Goal: Transaction & Acquisition: Book appointment/travel/reservation

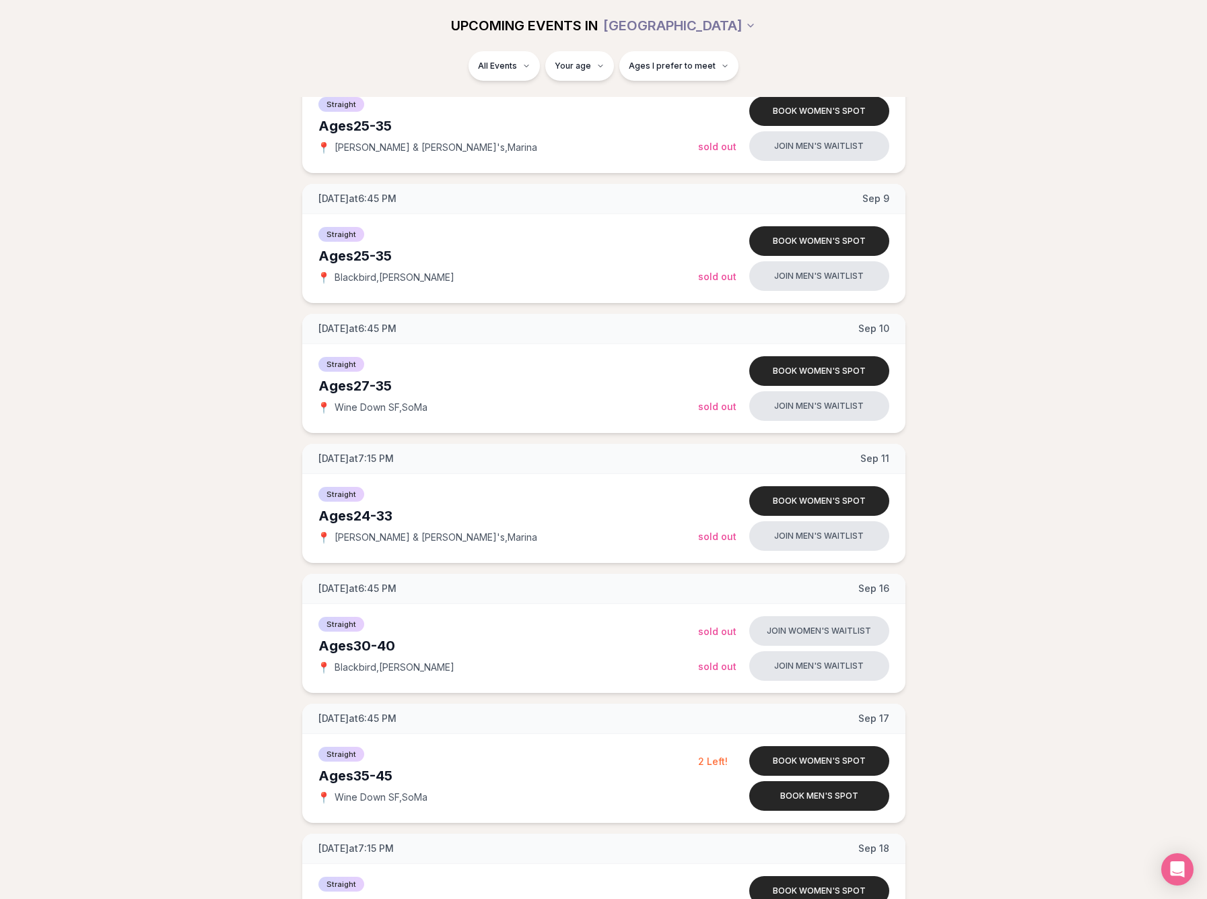
scroll to position [486, 0]
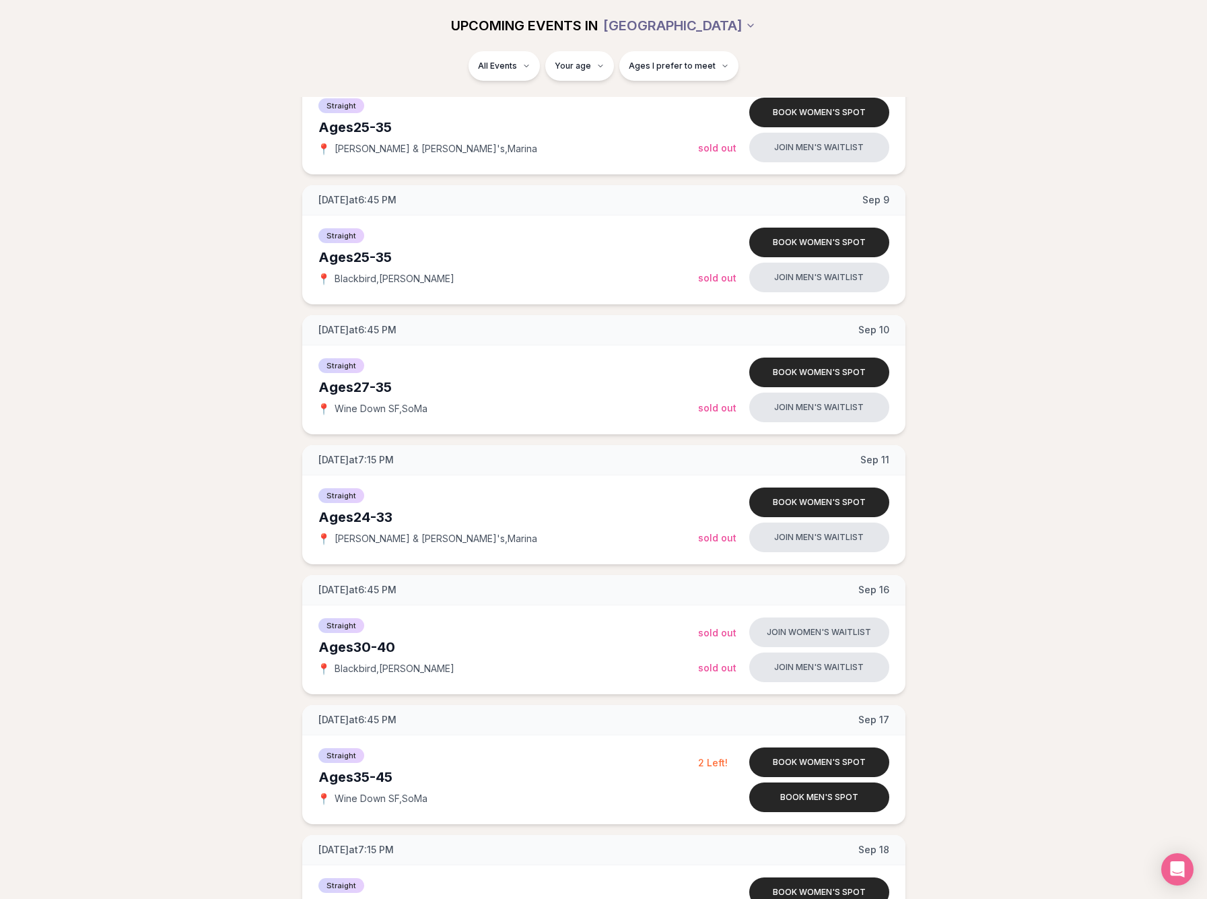
click at [706, 25] on html "Back to home luvvly LOW-PRESSURE SPEED DATING How it Works 💗 3,000 + monthly fi…" at bounding box center [603, 681] width 1207 height 2334
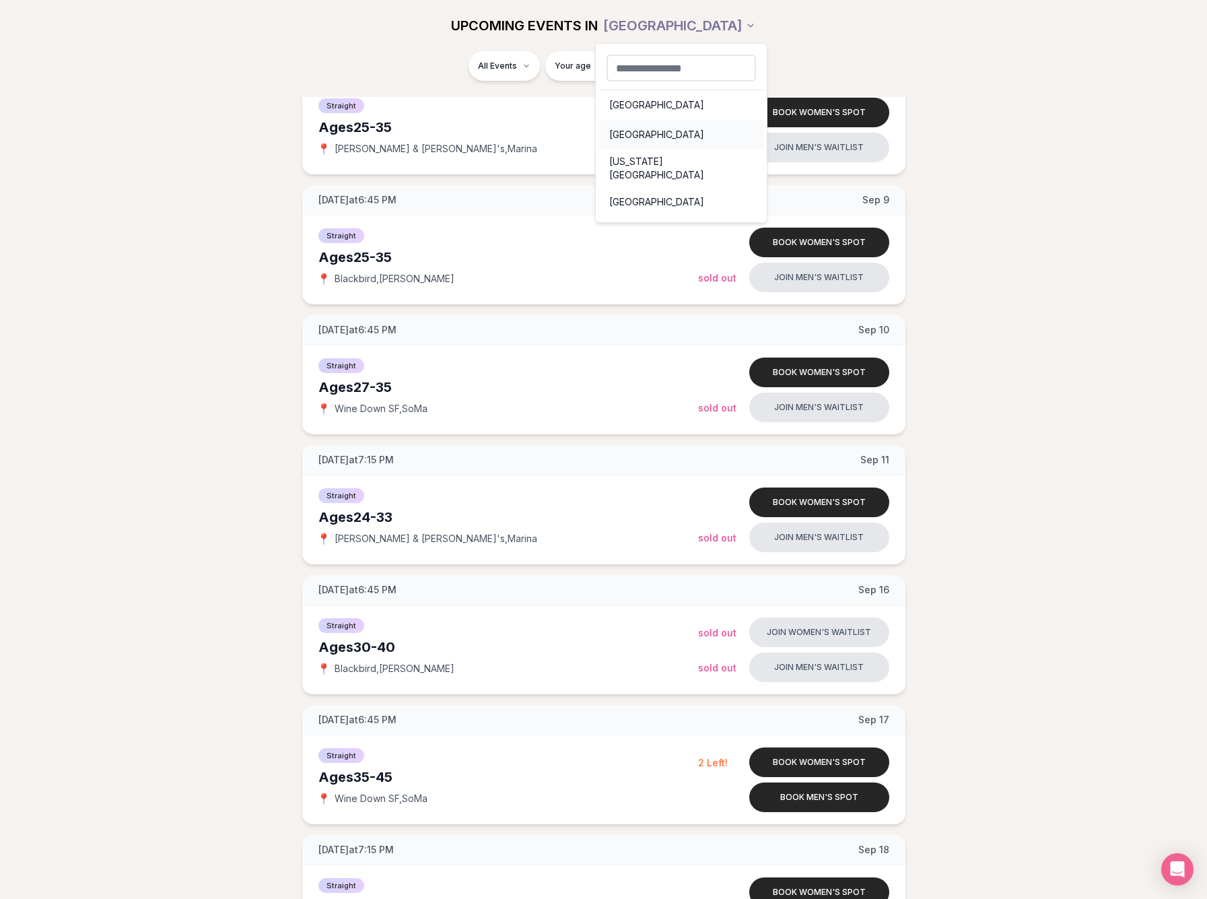
click at [642, 131] on div "[GEOGRAPHIC_DATA]" at bounding box center [681, 135] width 166 height 30
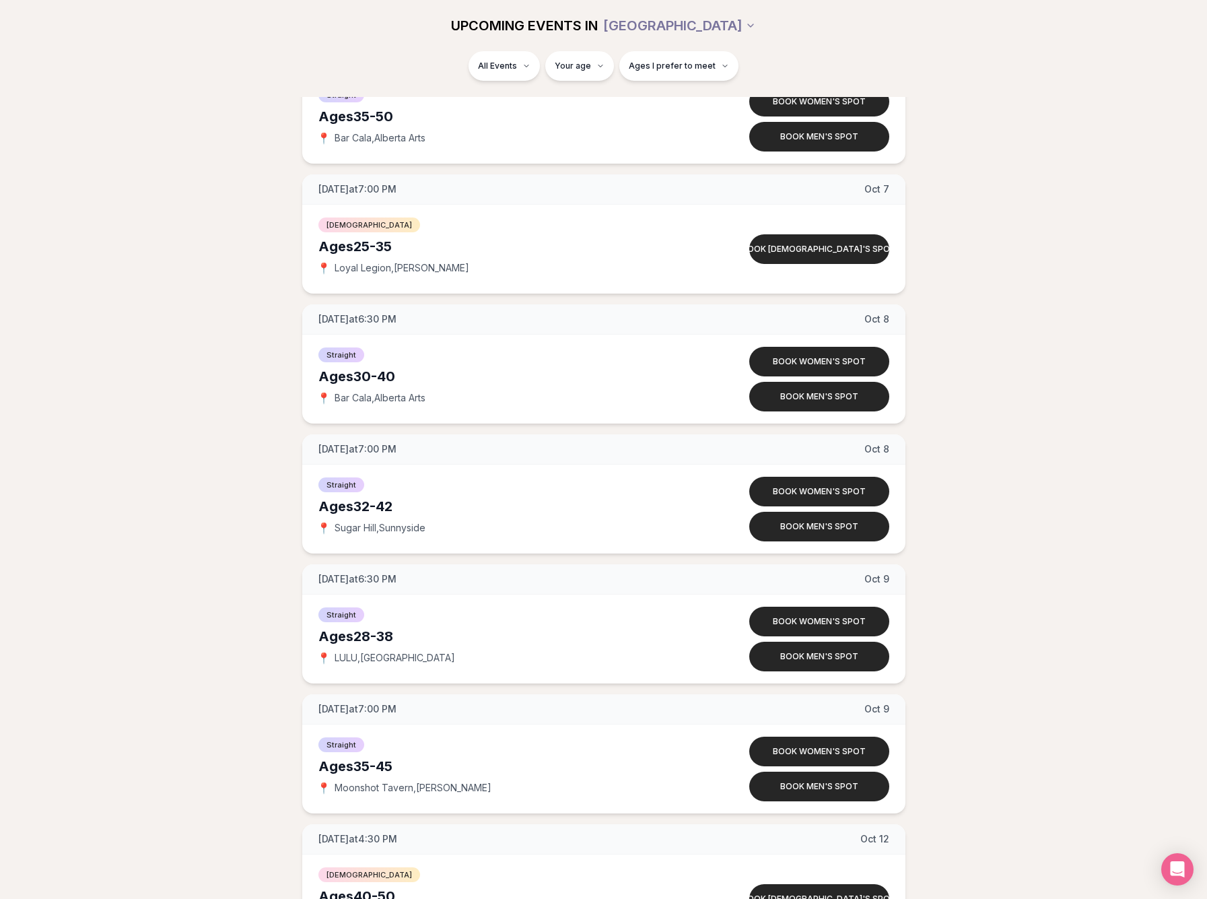
scroll to position [4746, 0]
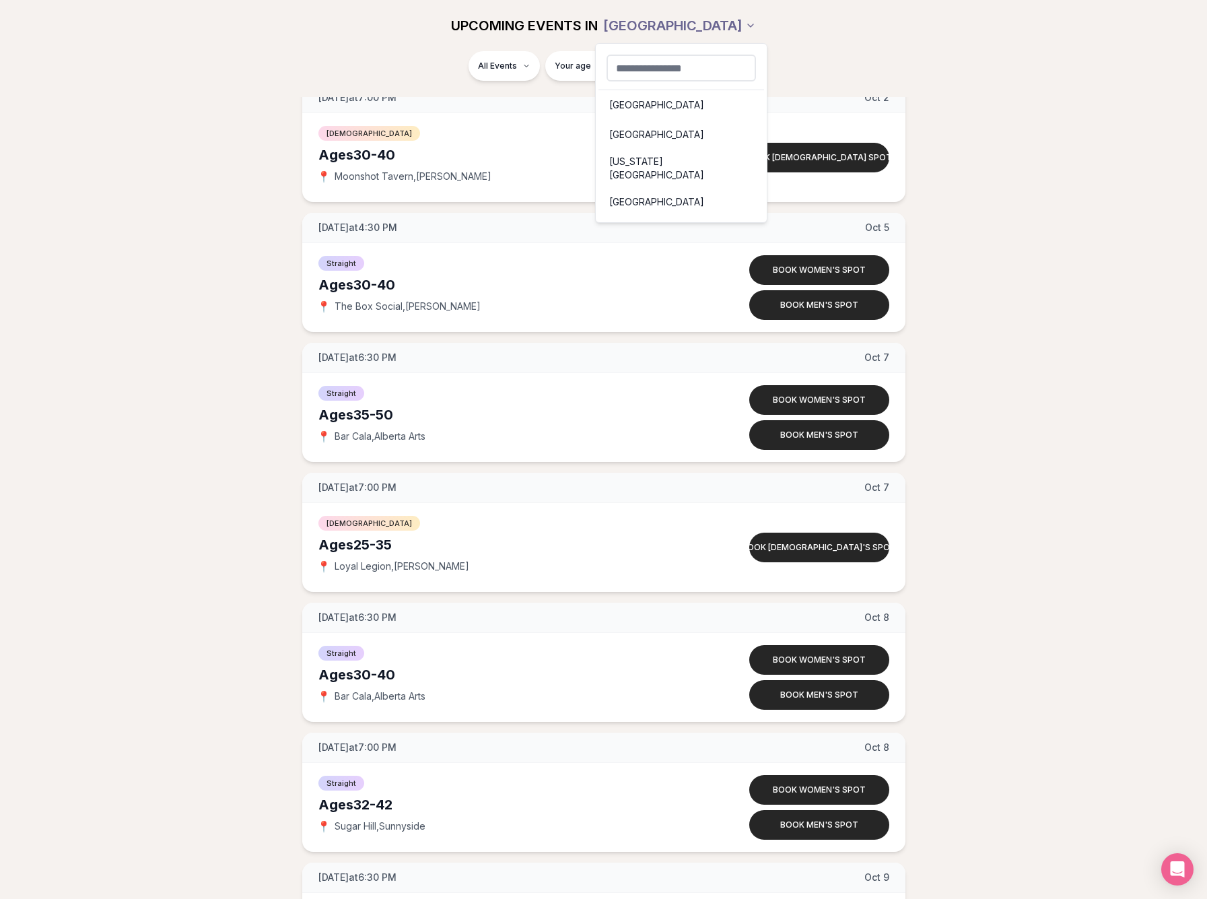
click at [644, 187] on div "[GEOGRAPHIC_DATA]" at bounding box center [681, 202] width 166 height 30
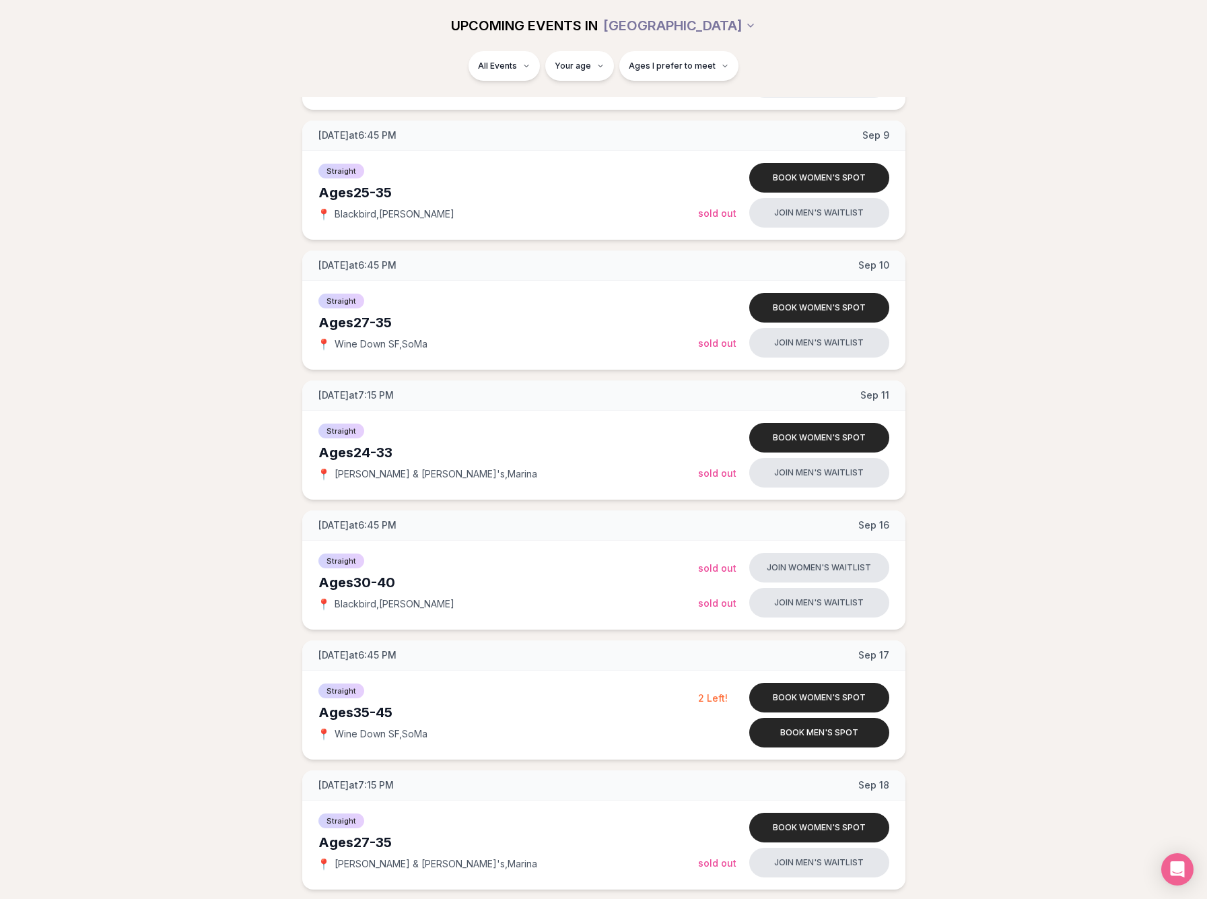
scroll to position [394, 0]
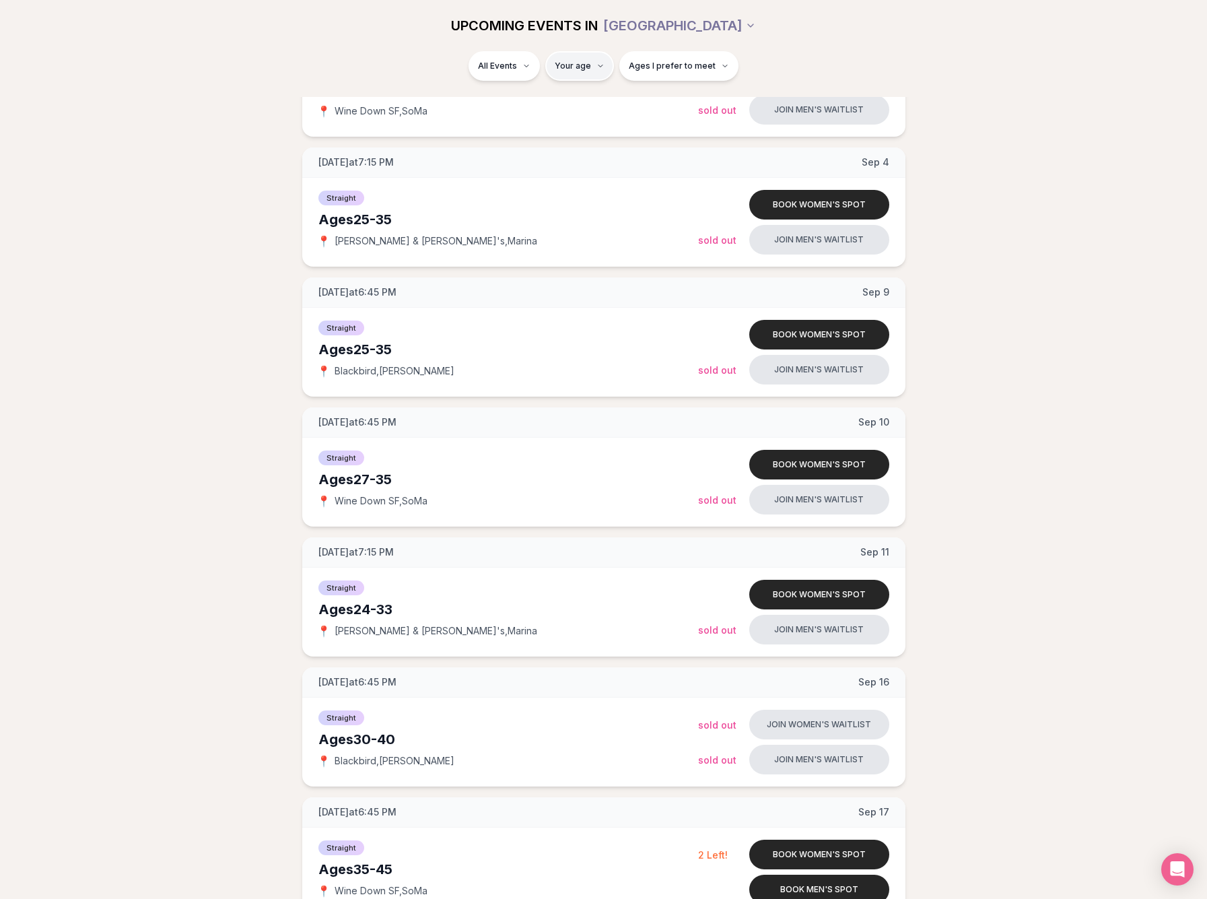
click at [585, 66] on html "Back to home luvvly LOW-PRESSURE SPEED DATING How it Works 💗 3,000 + monthly fi…" at bounding box center [603, 773] width 1207 height 2334
type input "**"
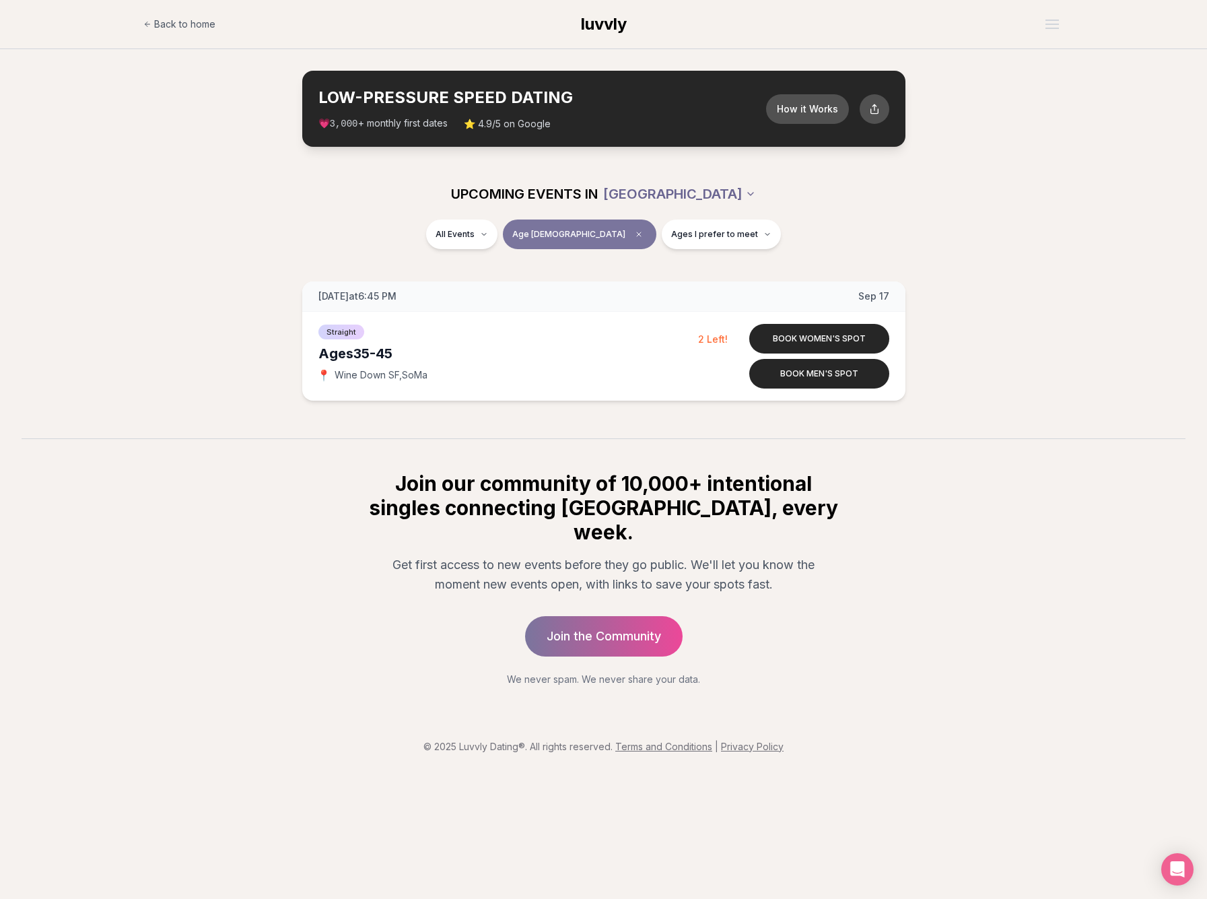
click at [698, 192] on html "Back to home luvvly LOW-PRESSURE SPEED DATING How it Works 💗 3,000 + monthly fi…" at bounding box center [603, 449] width 1207 height 899
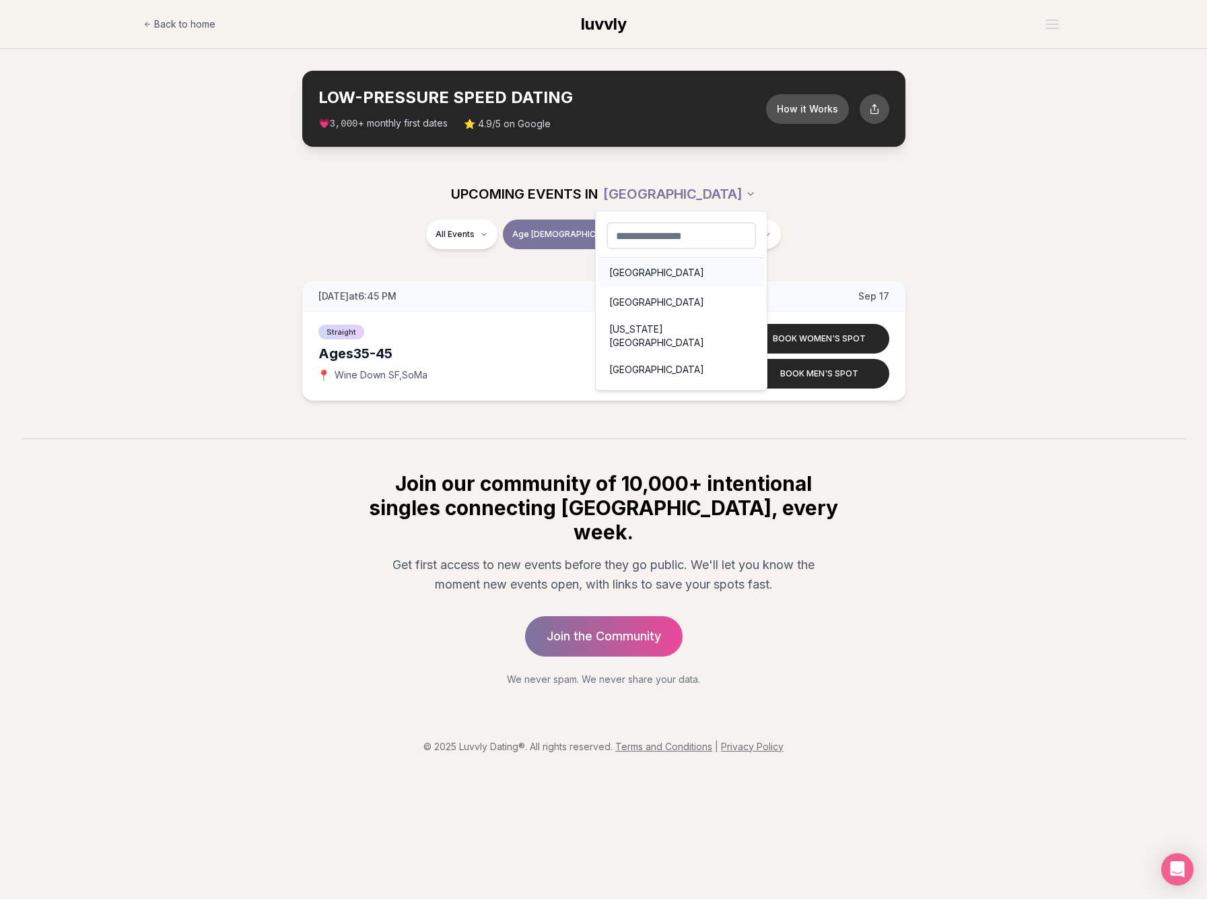
click at [644, 277] on div "[GEOGRAPHIC_DATA]" at bounding box center [681, 273] width 166 height 30
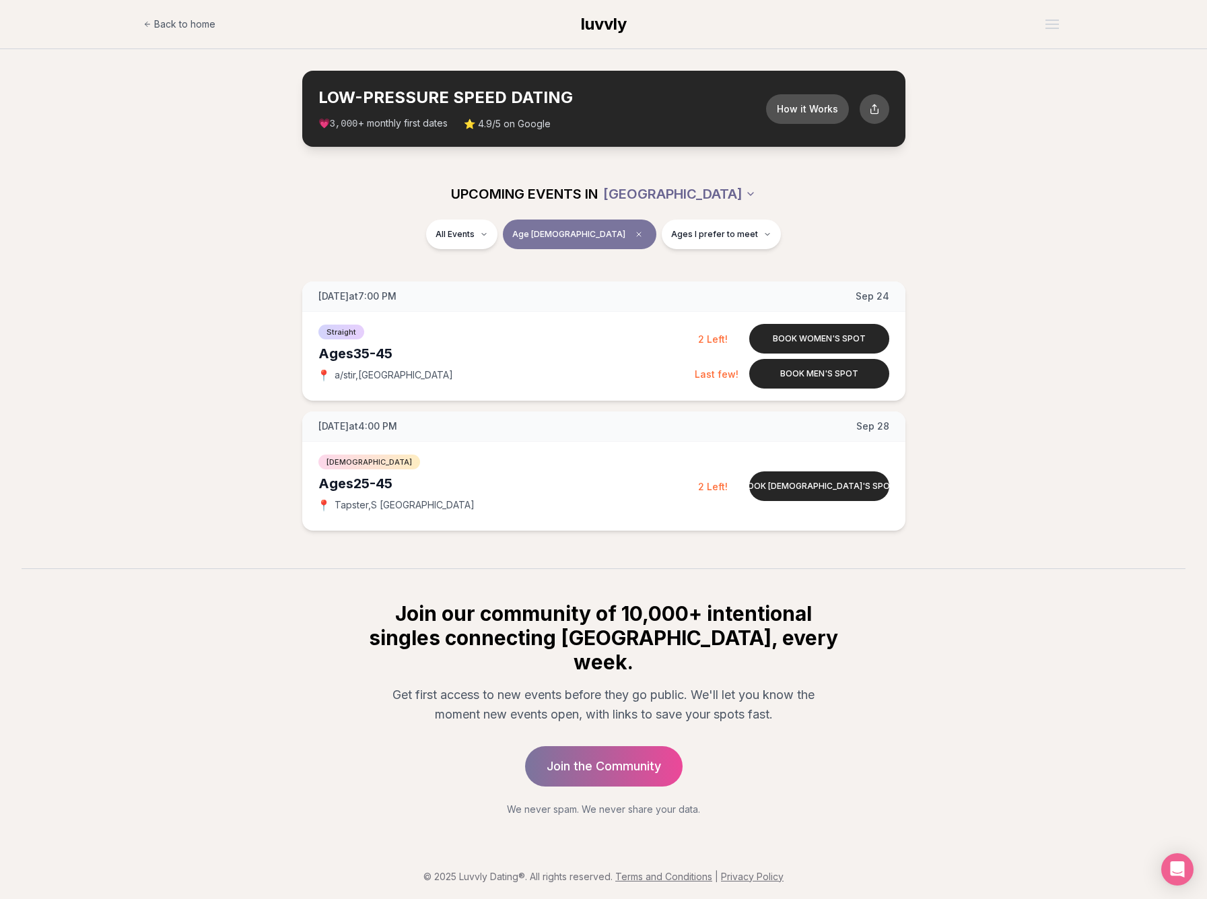
click at [666, 190] on html "Back to home luvvly LOW-PRESSURE SPEED DATING How it Works 💗 3,000 + monthly fi…" at bounding box center [603, 452] width 1207 height 905
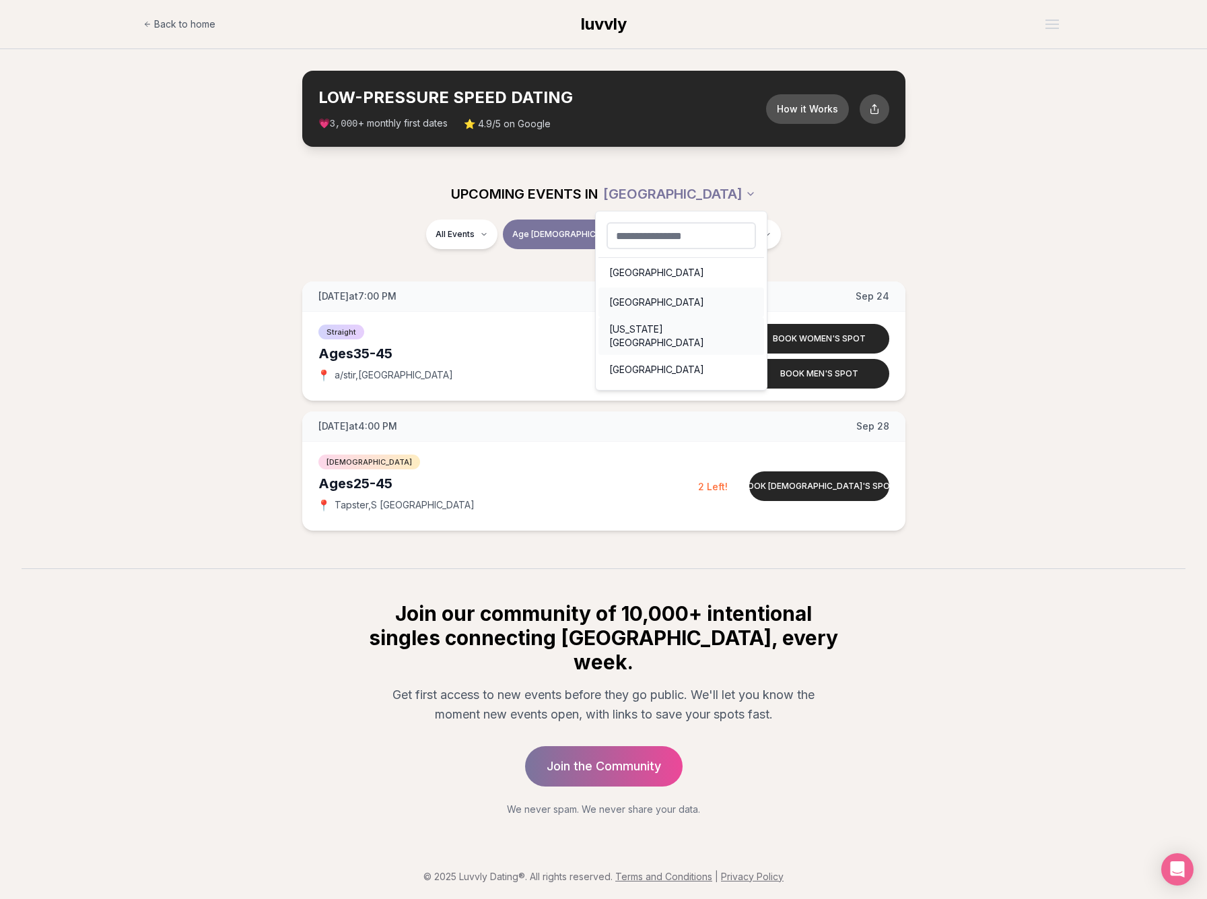
click at [631, 297] on div "[GEOGRAPHIC_DATA]" at bounding box center [681, 302] width 166 height 30
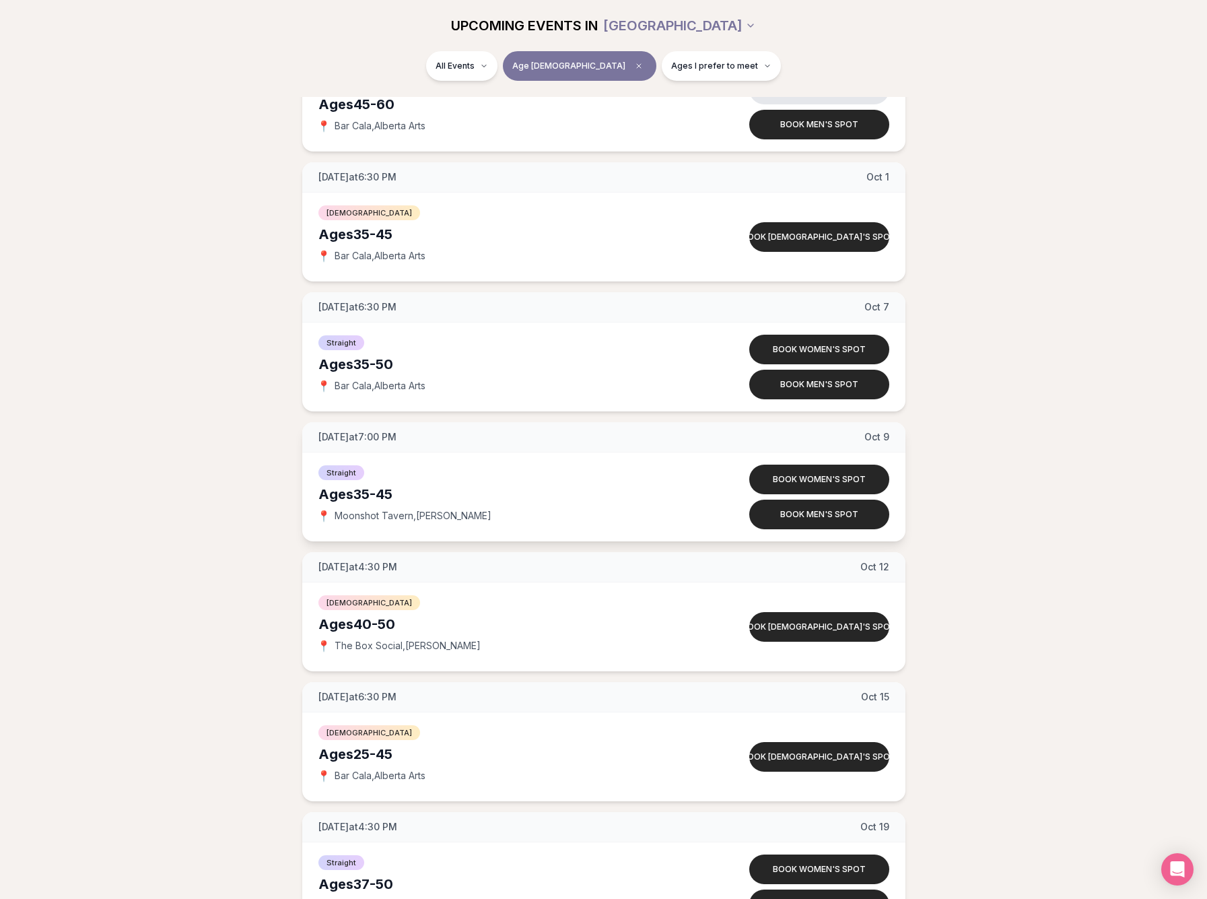
scroll to position [1288, 0]
click at [510, 73] on html "Back to home luvvly LOW-PRESSURE SPEED DATING How it Works 💗 3,000 + monthly fi…" at bounding box center [603, 269] width 1207 height 3114
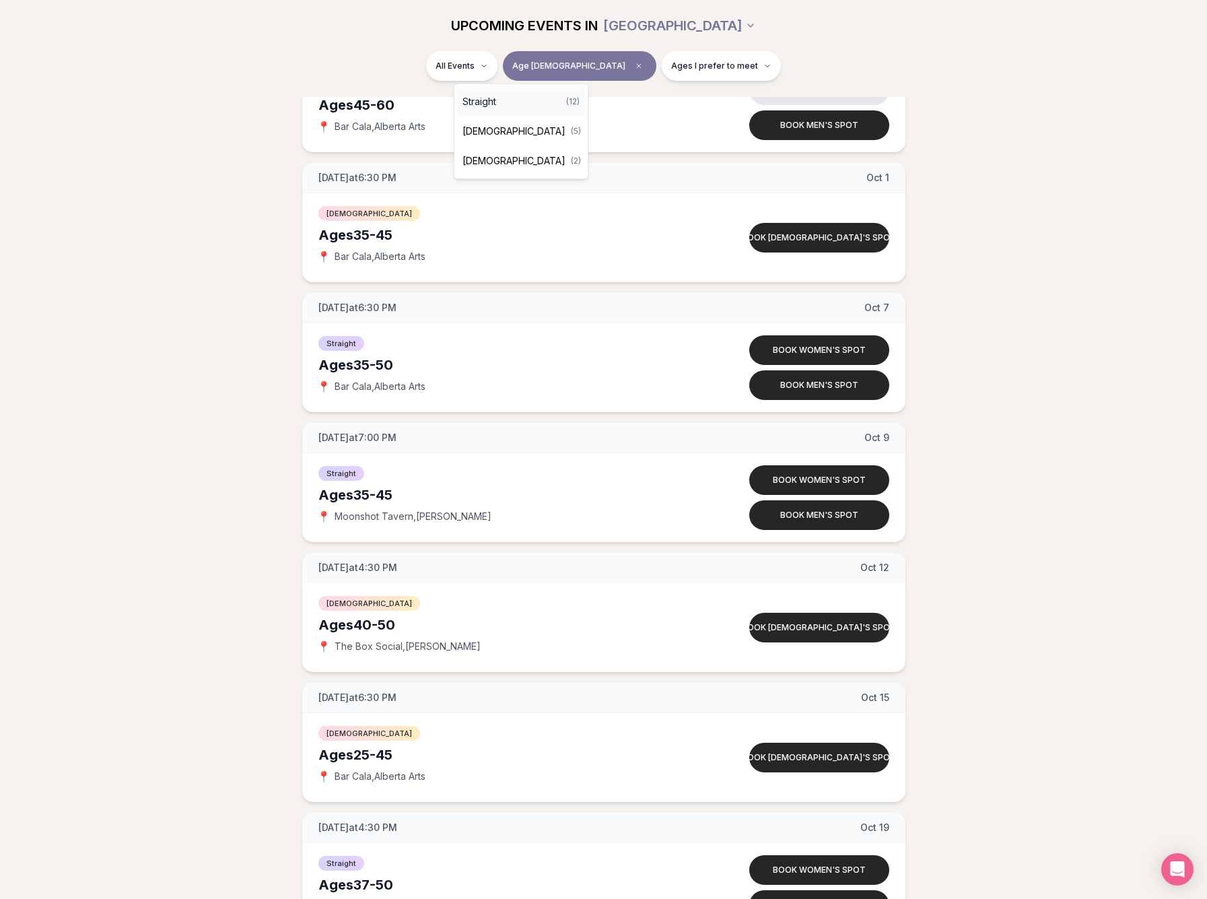
click at [501, 100] on div "Straight ( 12 )" at bounding box center [521, 102] width 128 height 30
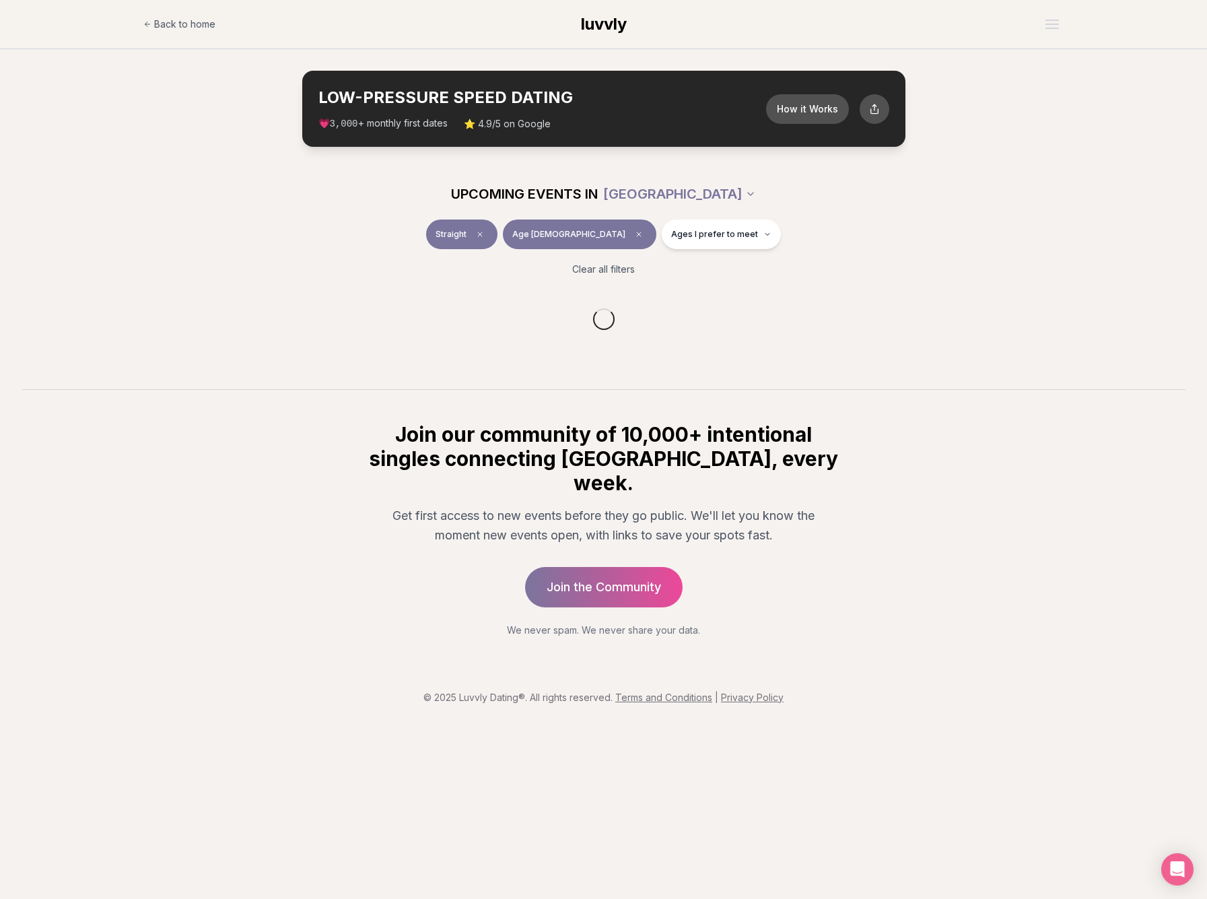
scroll to position [0, 0]
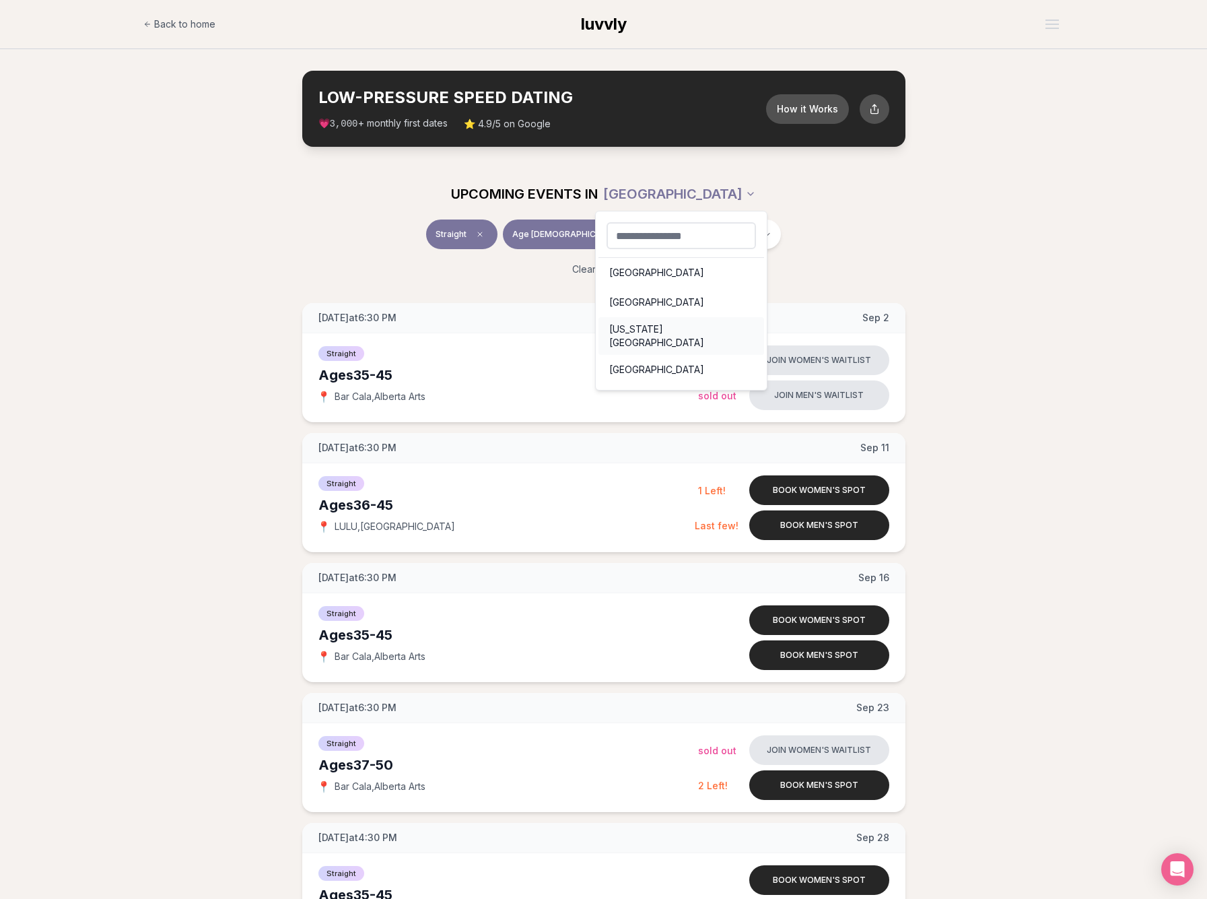
click at [630, 345] on div "[US_STATE][GEOGRAPHIC_DATA]" at bounding box center [681, 336] width 166 height 38
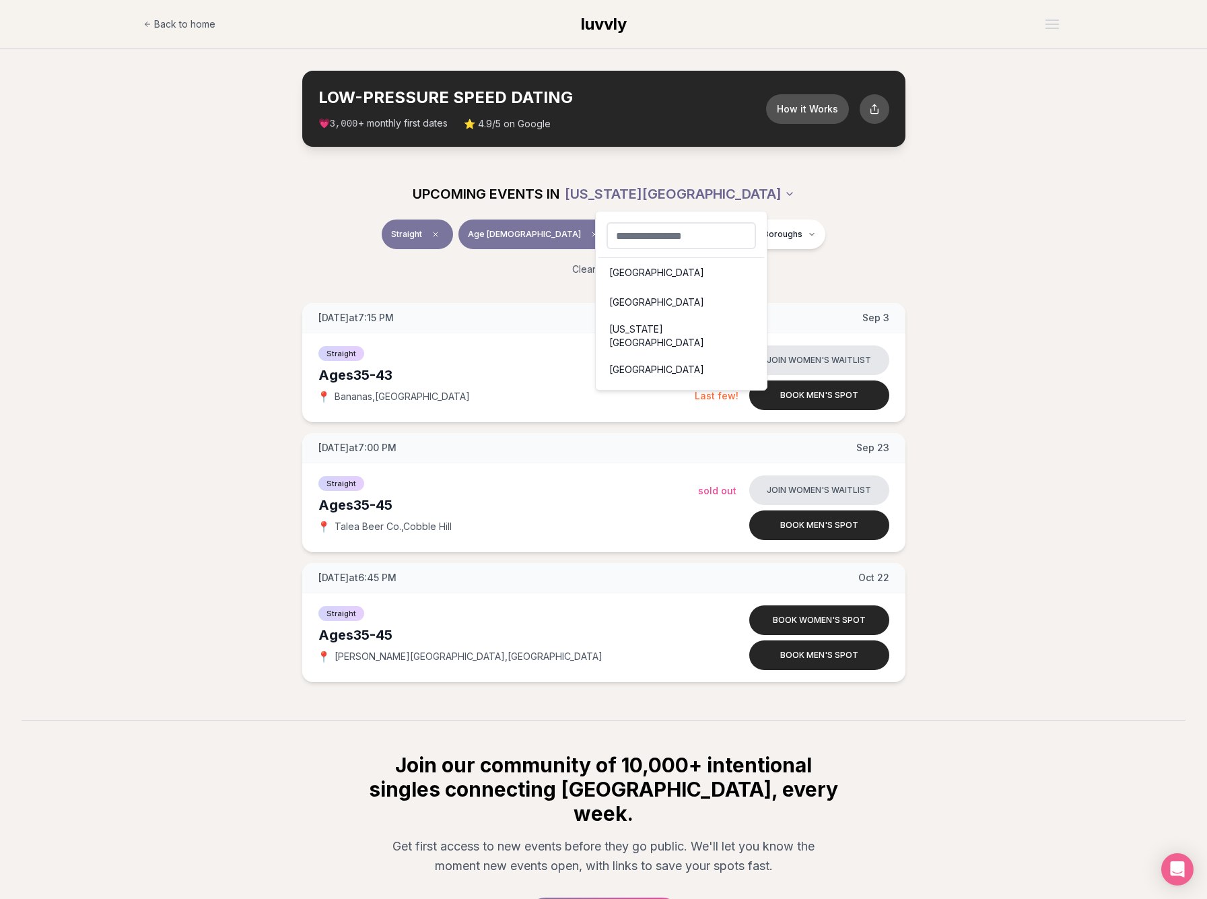
click at [681, 197] on html "Back to home luvvly LOW-PRESSURE SPEED DATING How it Works 💗 3,000 + monthly fi…" at bounding box center [603, 528] width 1207 height 1056
click at [636, 272] on div "[GEOGRAPHIC_DATA]" at bounding box center [681, 273] width 166 height 30
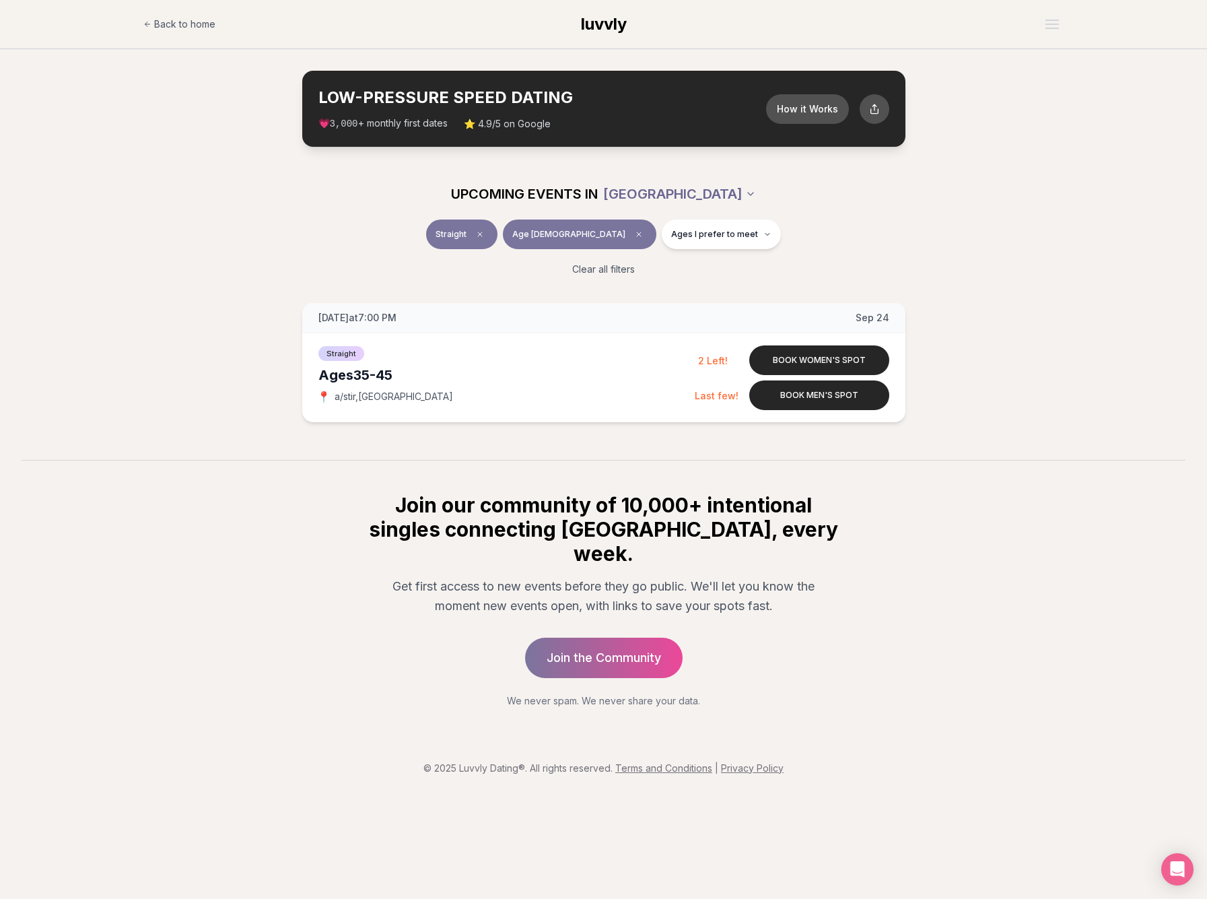
click at [681, 194] on html "Back to home luvvly LOW-PRESSURE SPEED DATING How it Works 💗 3,000 + monthly fi…" at bounding box center [603, 449] width 1207 height 899
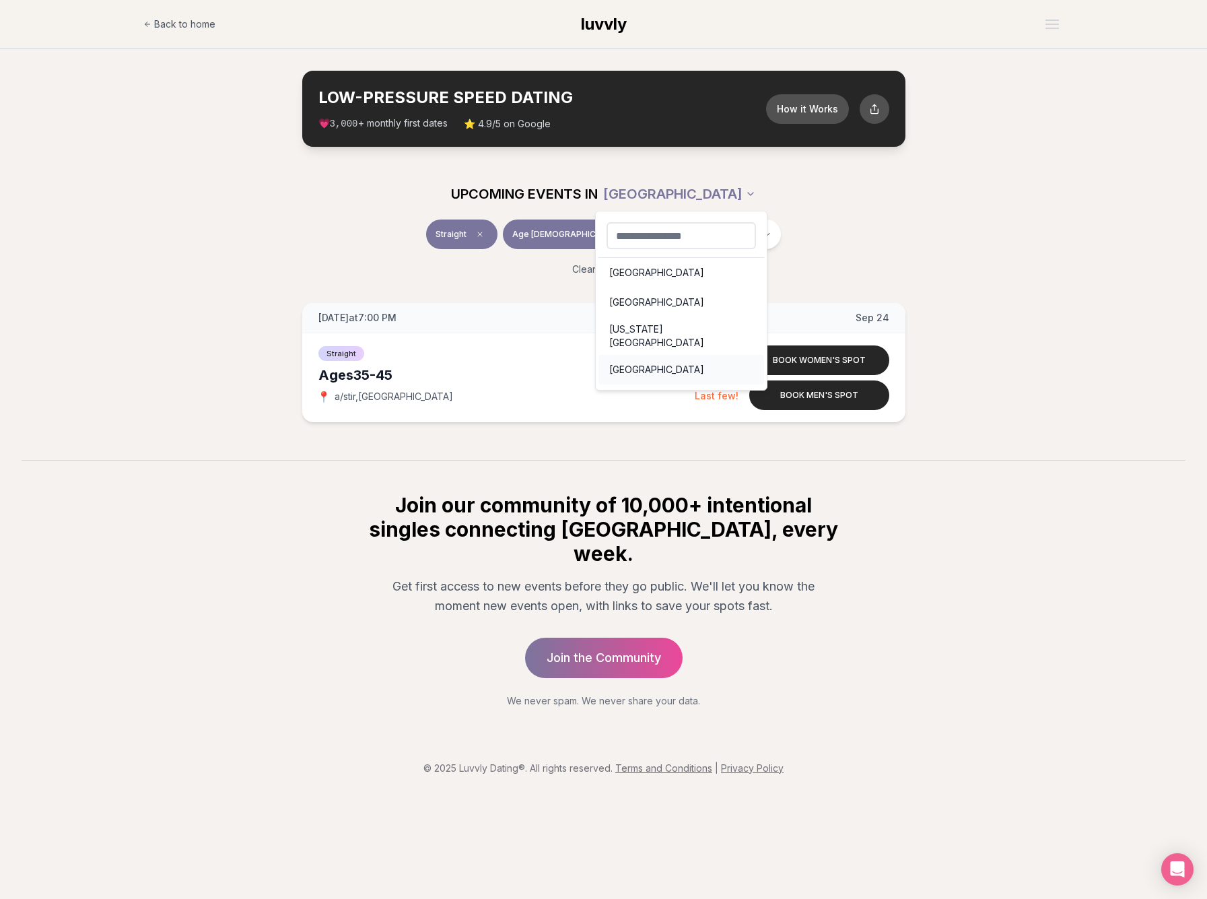
click at [638, 355] on div "[GEOGRAPHIC_DATA]" at bounding box center [681, 370] width 166 height 30
click at [672, 195] on html "Back to home luvvly LOW-PRESSURE SPEED DATING How it Works 💗 3,000 + monthly fi…" at bounding box center [603, 449] width 1207 height 899
click at [632, 312] on div "[GEOGRAPHIC_DATA]" at bounding box center [681, 302] width 166 height 30
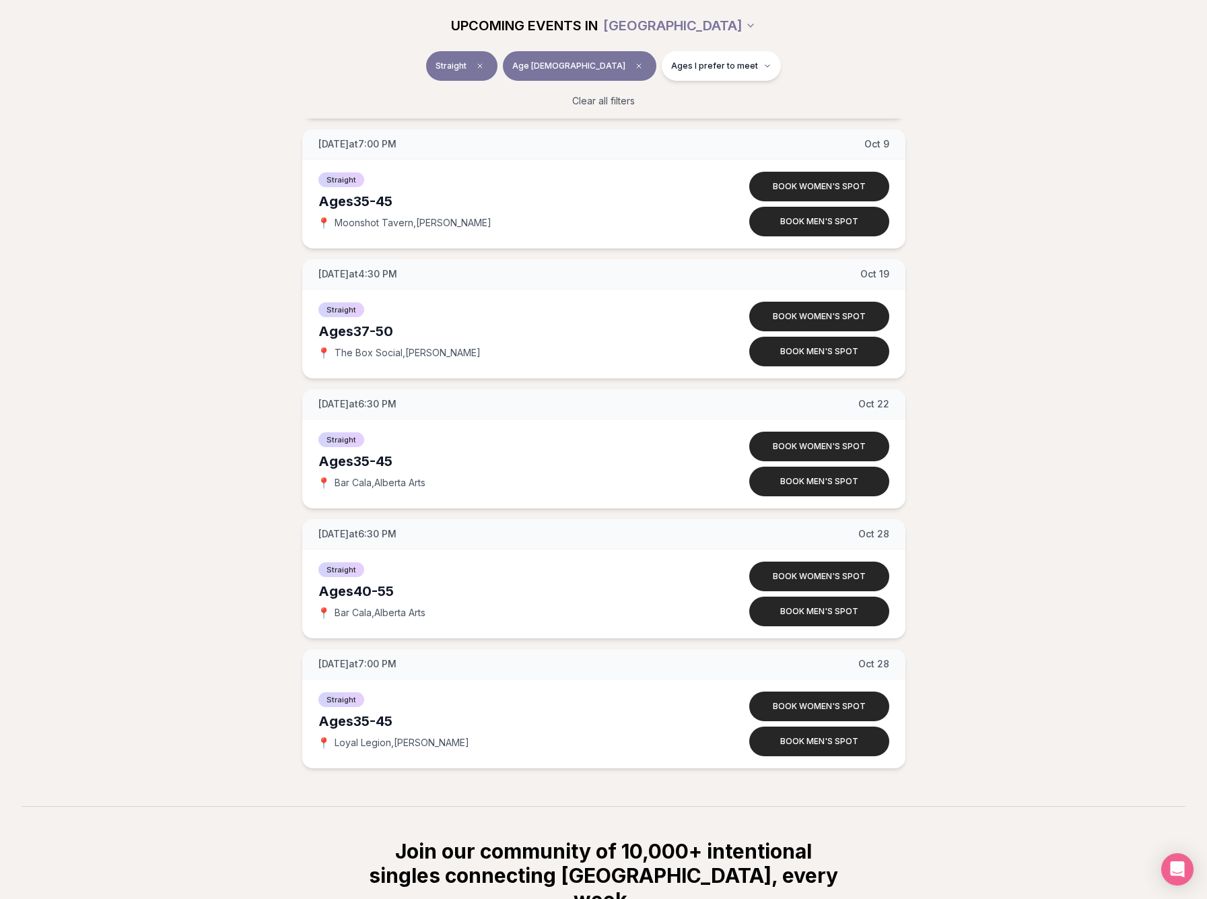
scroll to position [1087, 0]
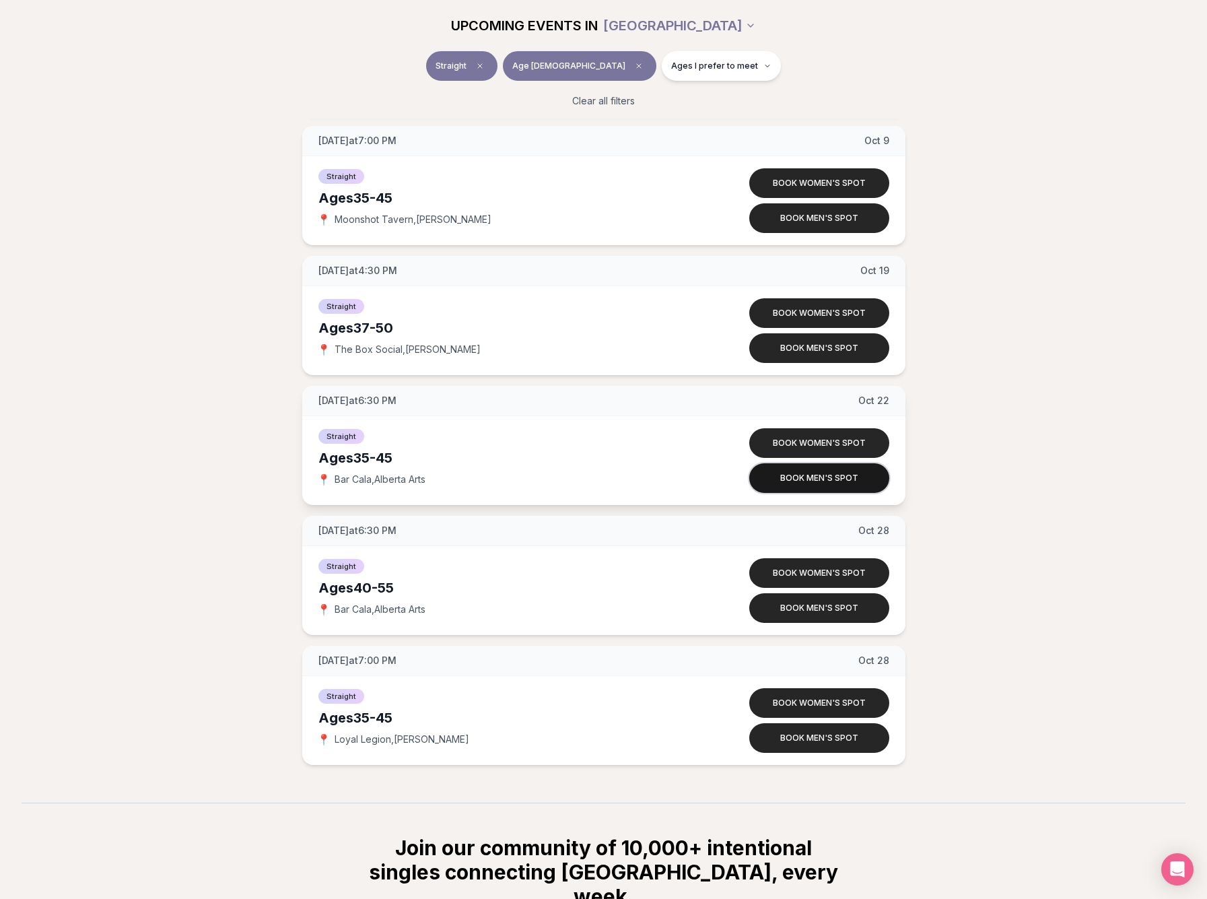
click at [788, 478] on button "Book men's spot" at bounding box center [819, 478] width 140 height 30
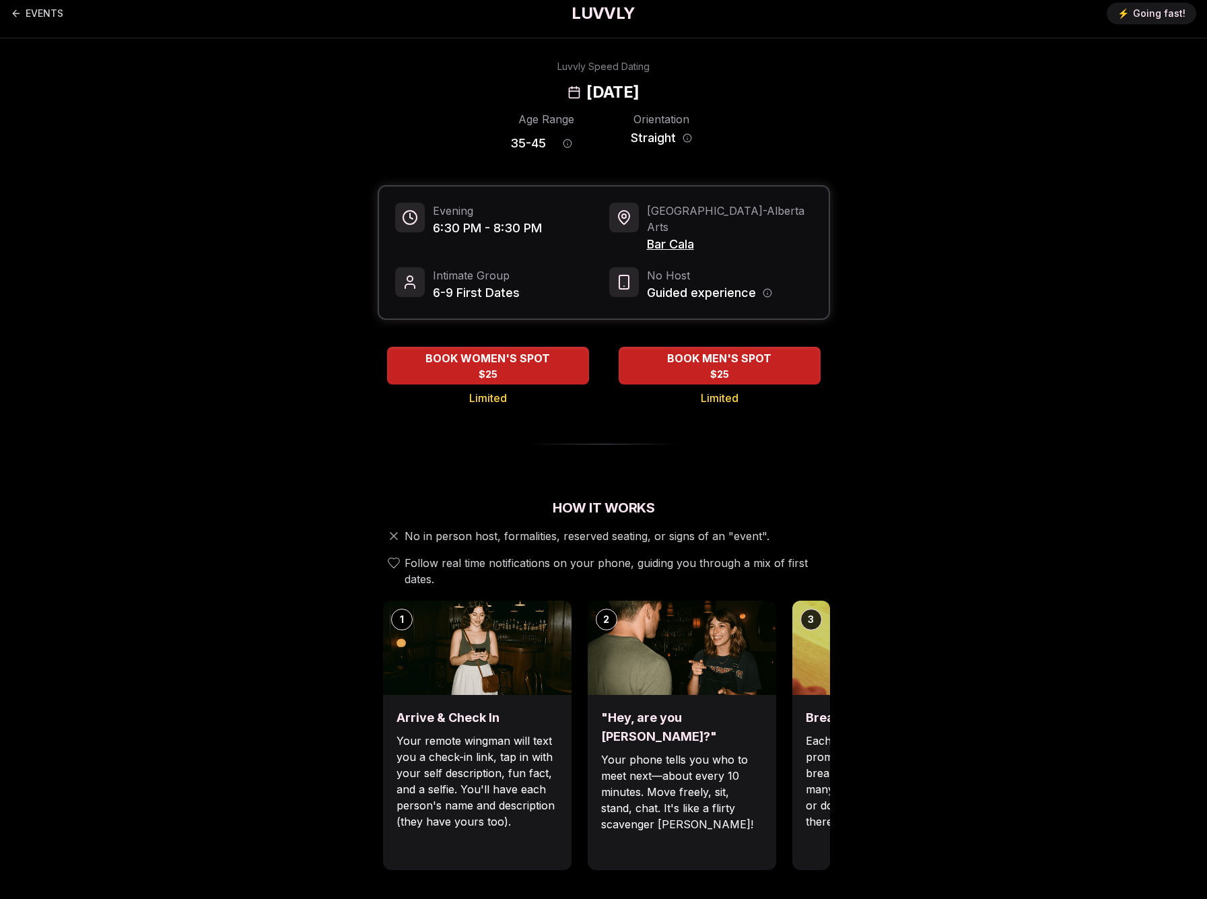
click at [672, 235] on span "Bar Cala" at bounding box center [730, 244] width 166 height 19
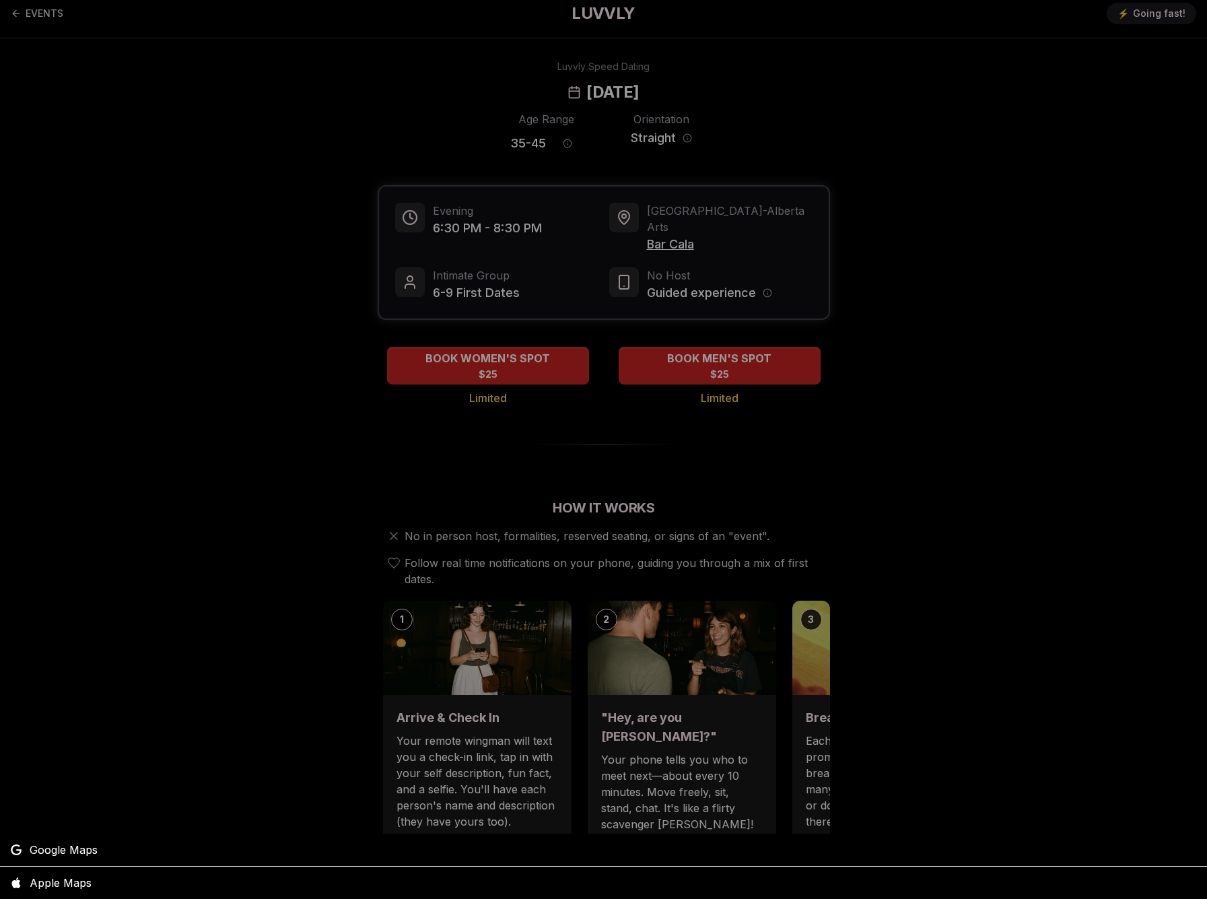
click at [672, 230] on div at bounding box center [603, 449] width 1207 height 899
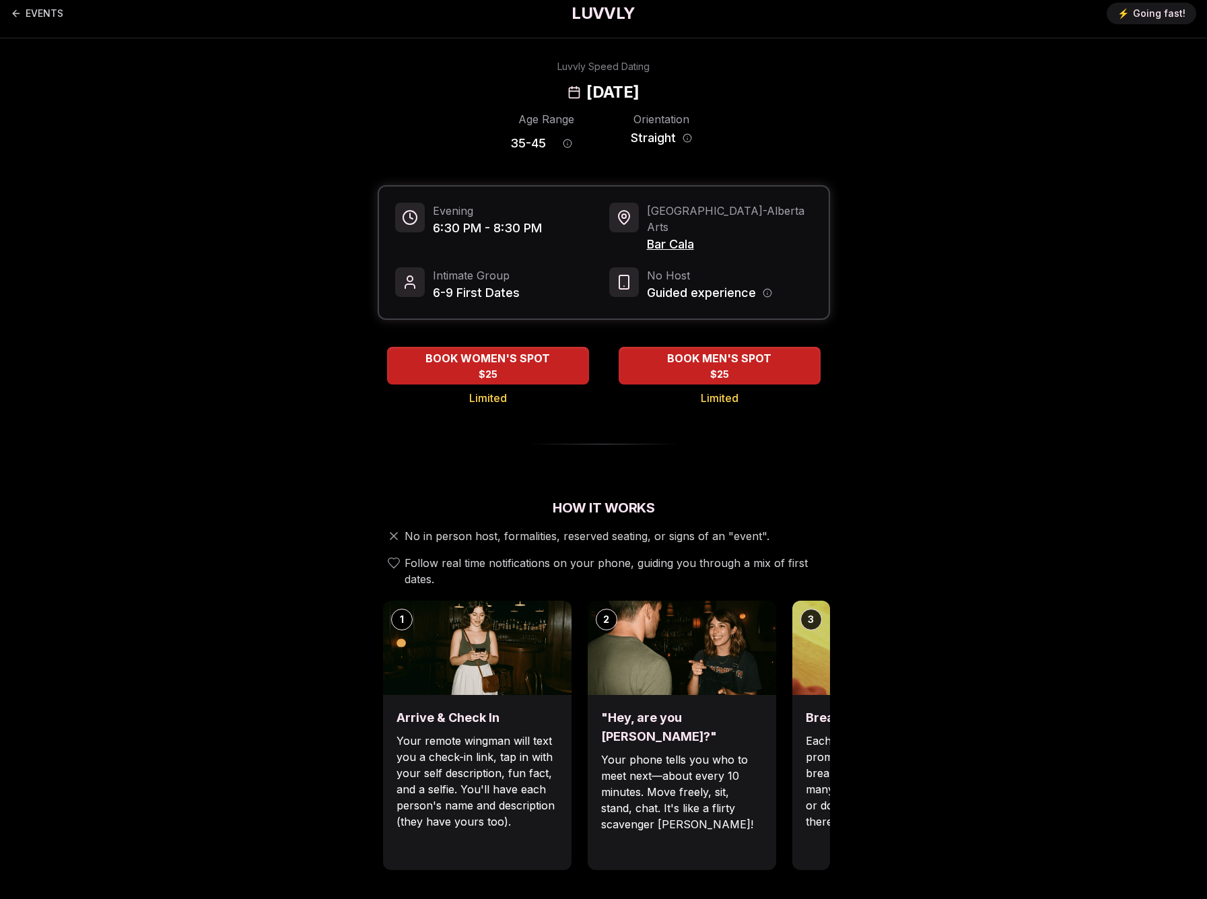
click at [672, 235] on span "Bar Cala" at bounding box center [730, 244] width 166 height 19
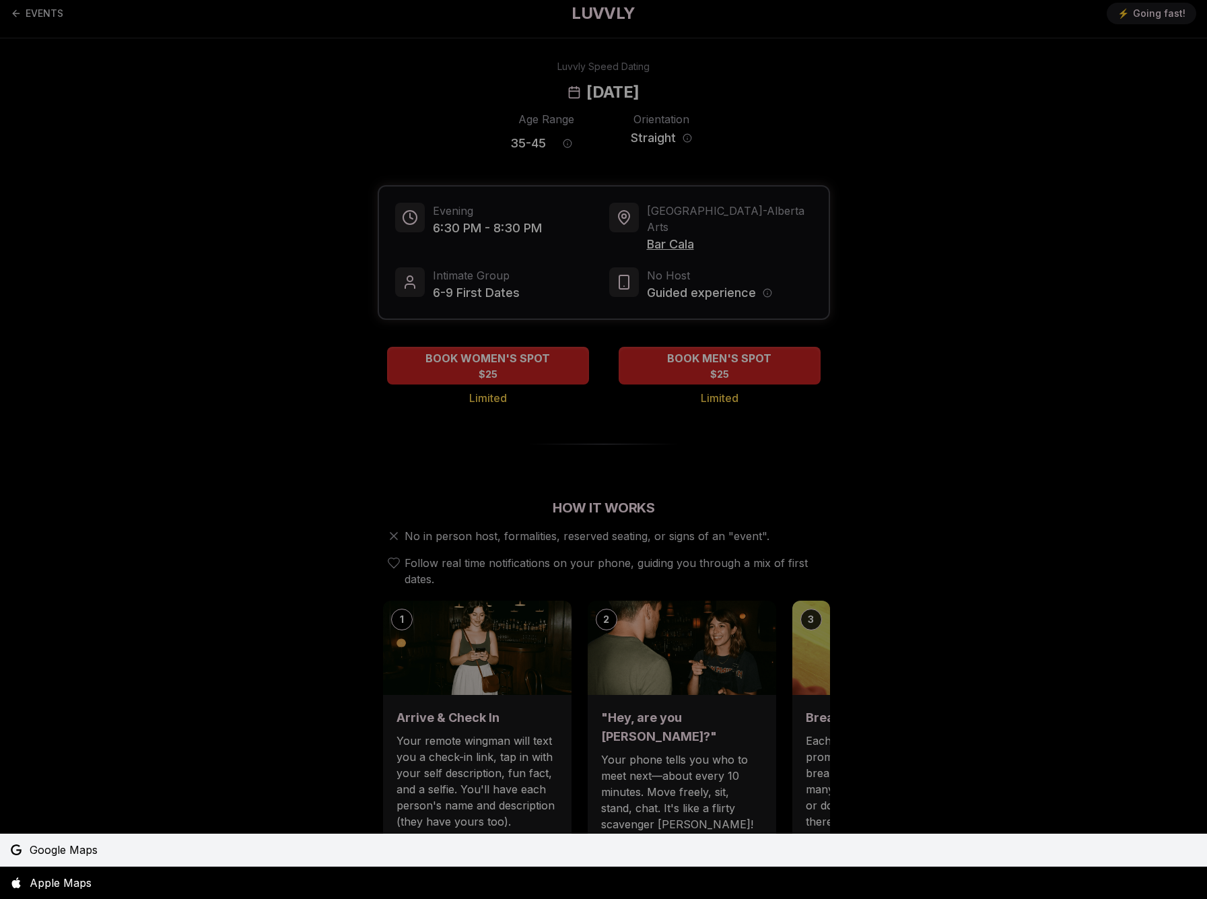
click at [62, 856] on span "Google Maps" at bounding box center [64, 849] width 68 height 16
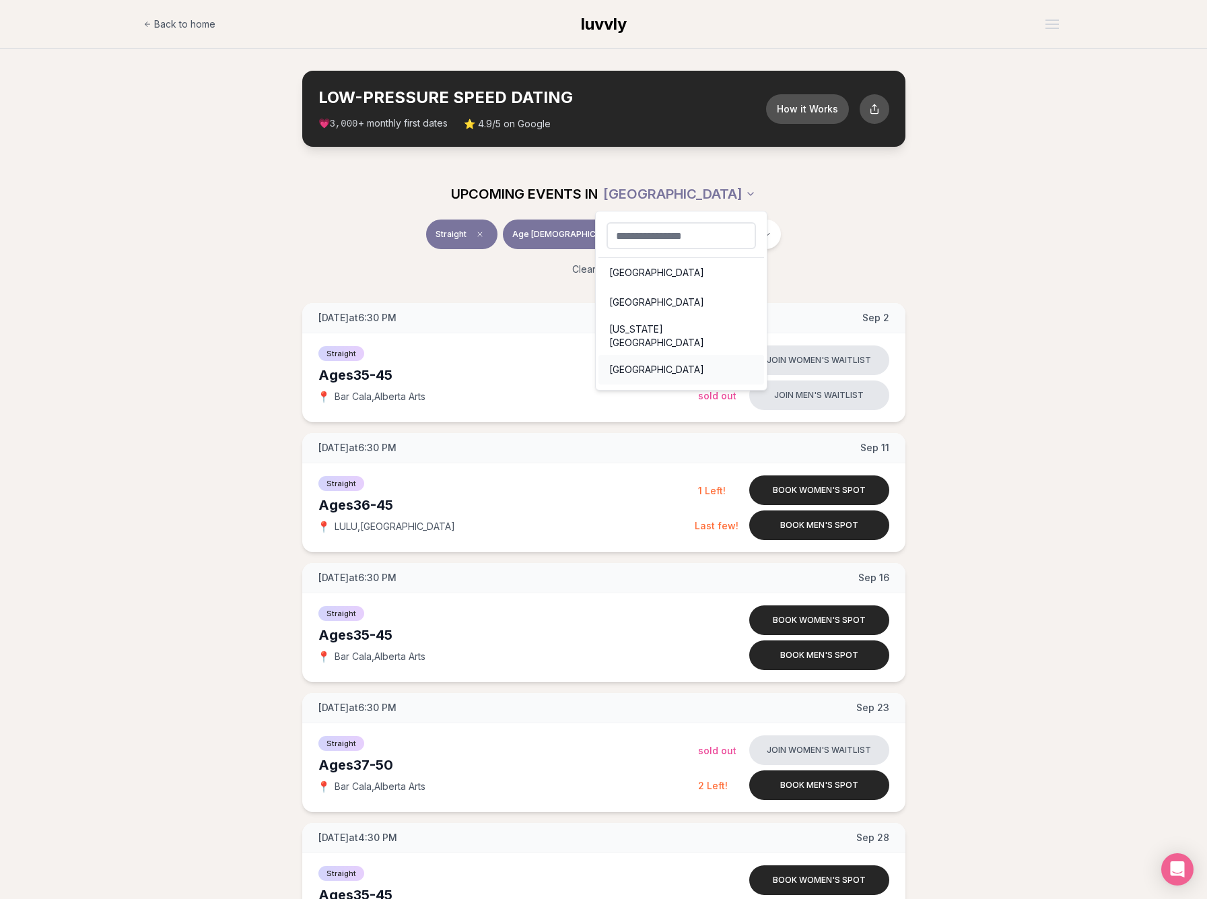
click at [645, 364] on div "[GEOGRAPHIC_DATA]" at bounding box center [681, 370] width 166 height 30
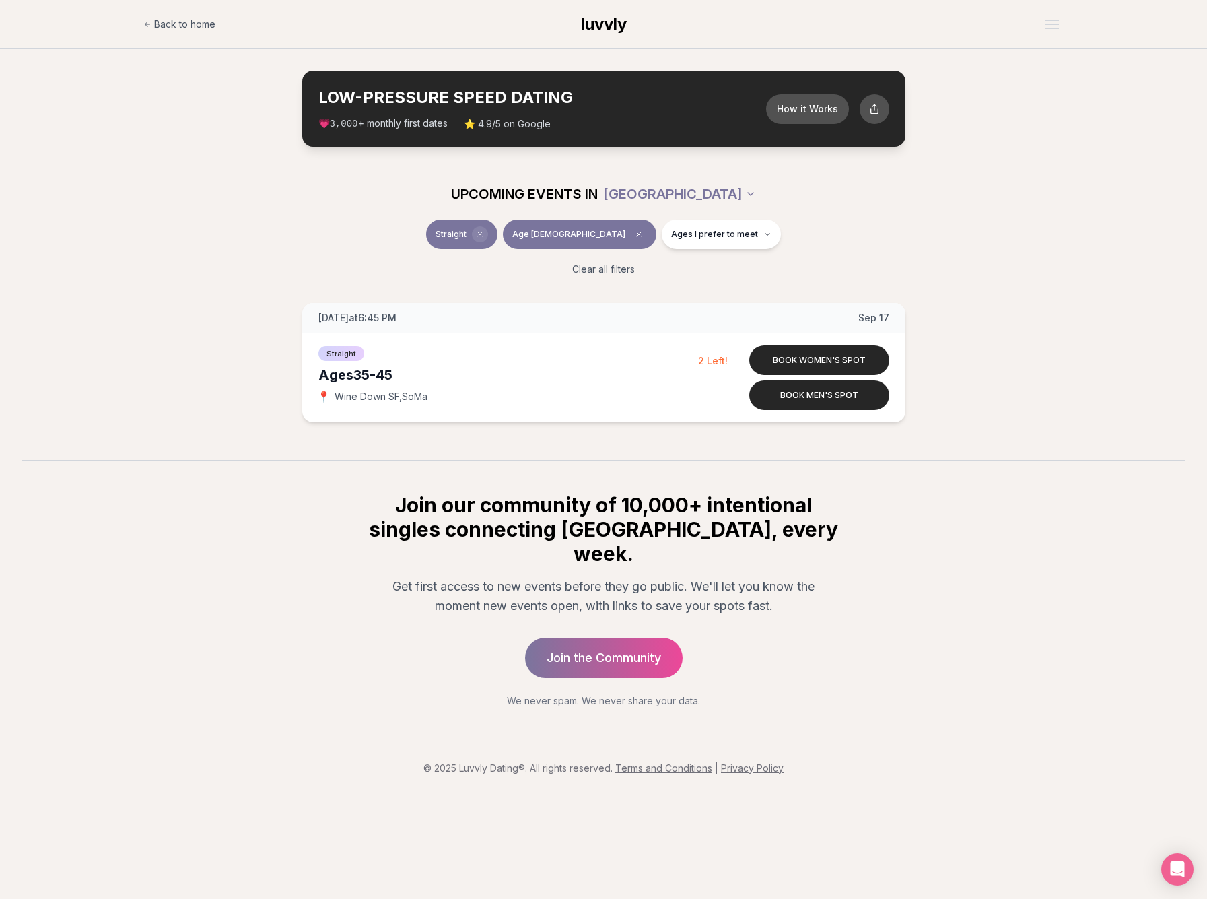
click at [488, 238] on span "Clear event type filter" at bounding box center [480, 234] width 16 height 16
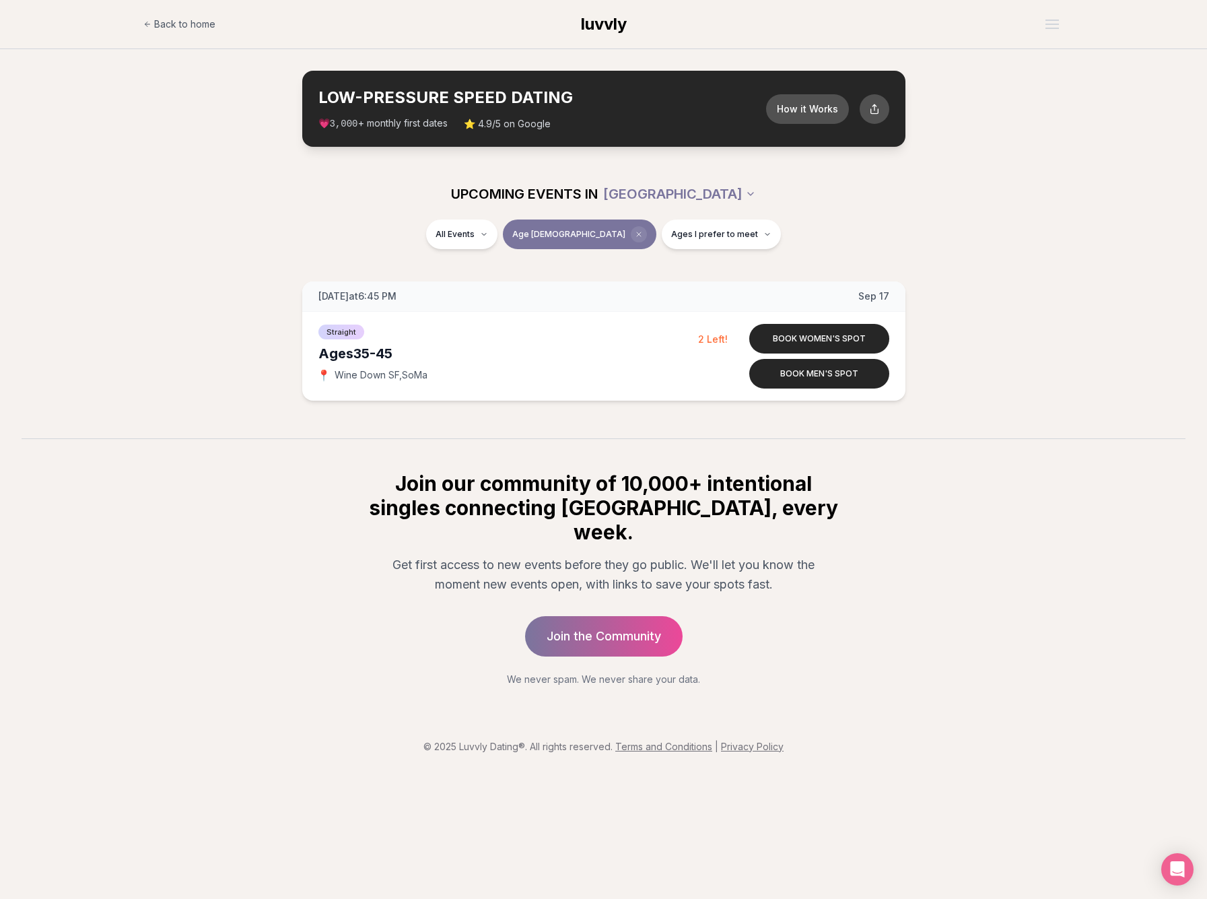
click at [635, 234] on icon "Clear age" at bounding box center [639, 234] width 8 height 8
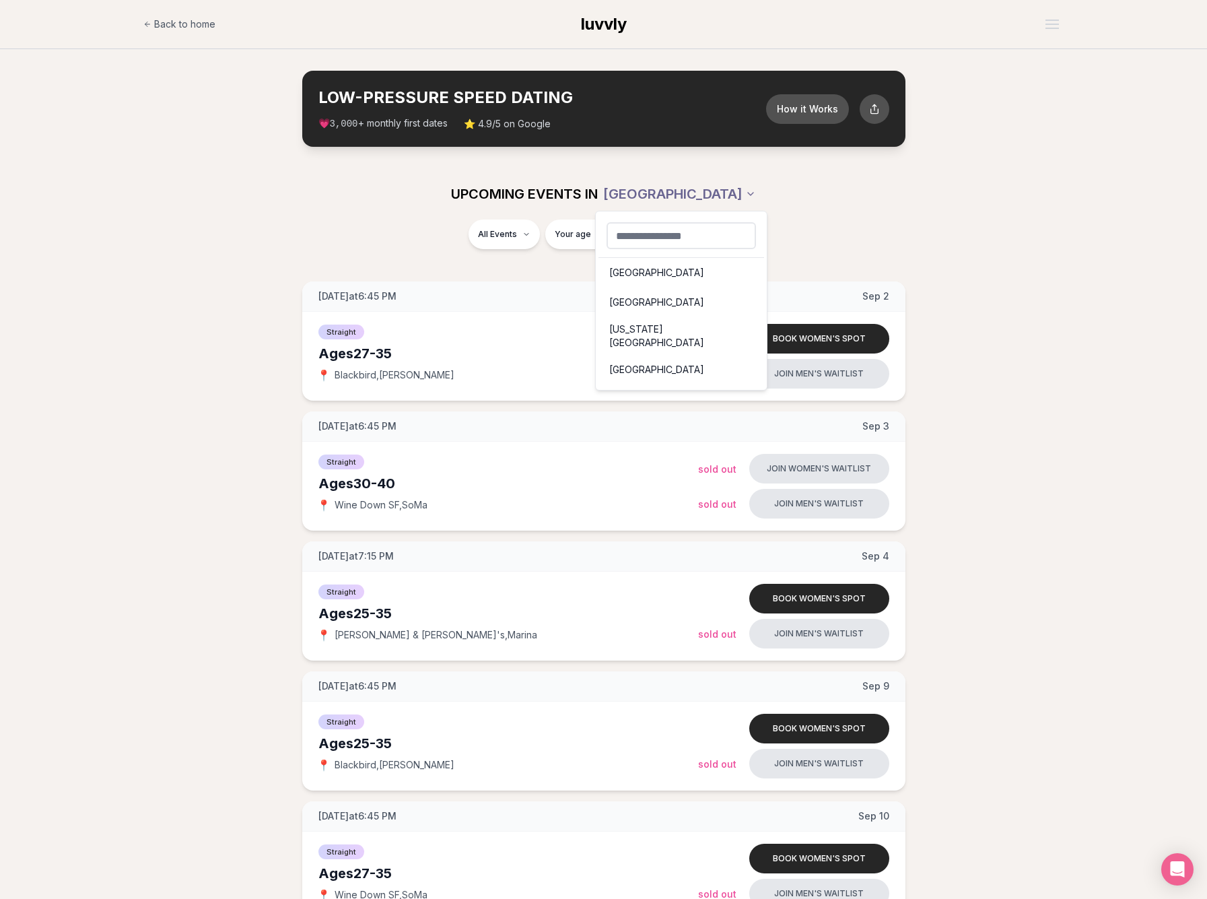
click at [640, 297] on div "[GEOGRAPHIC_DATA]" at bounding box center [681, 302] width 166 height 30
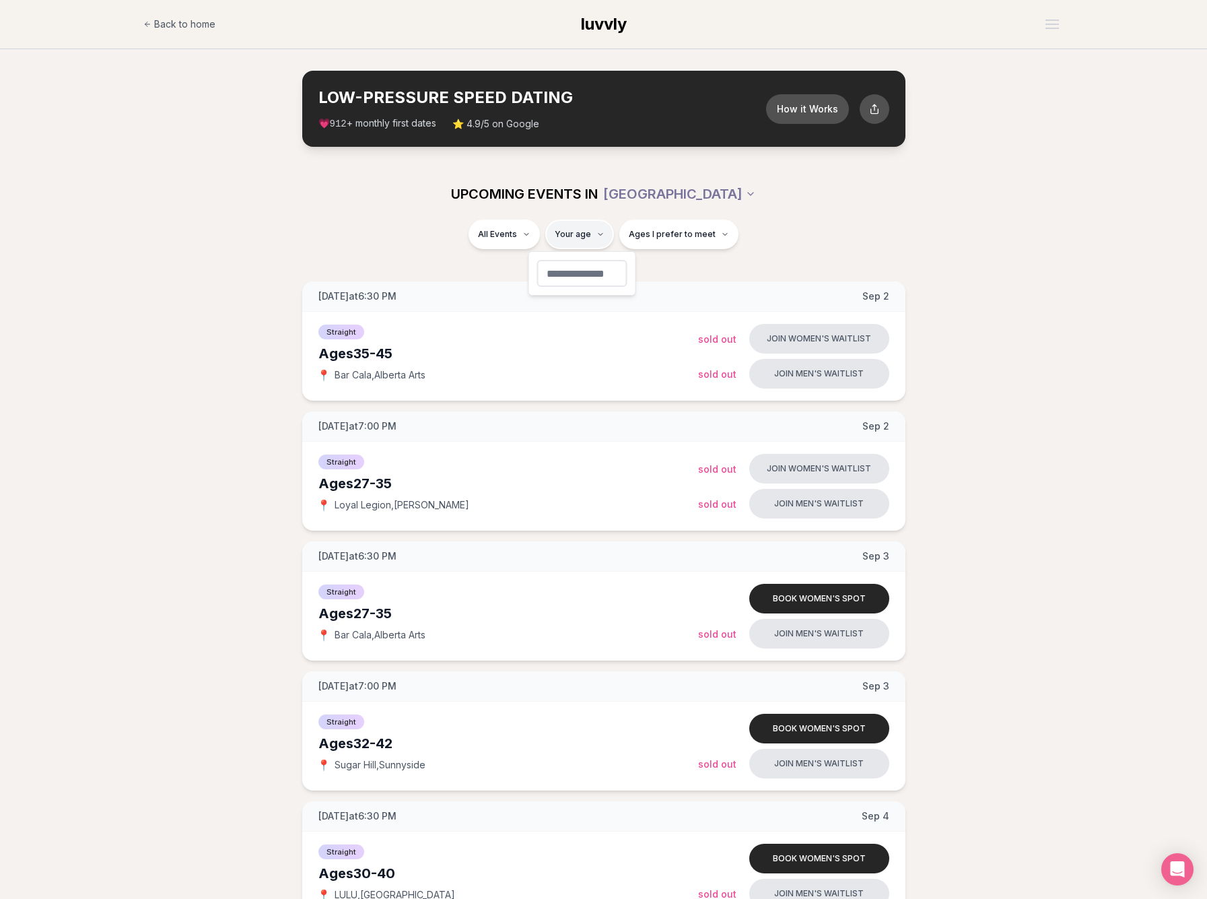
type input "**"
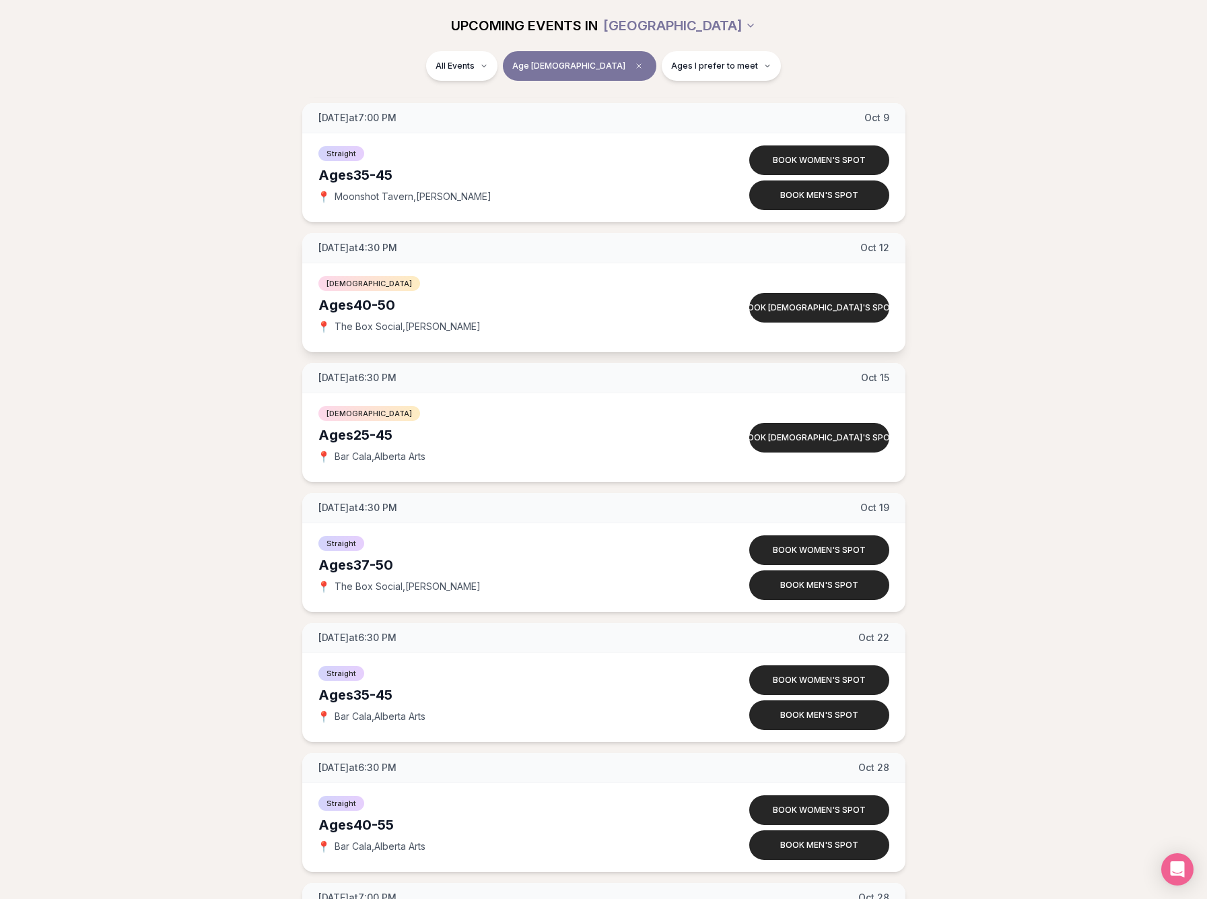
scroll to position [1610, 0]
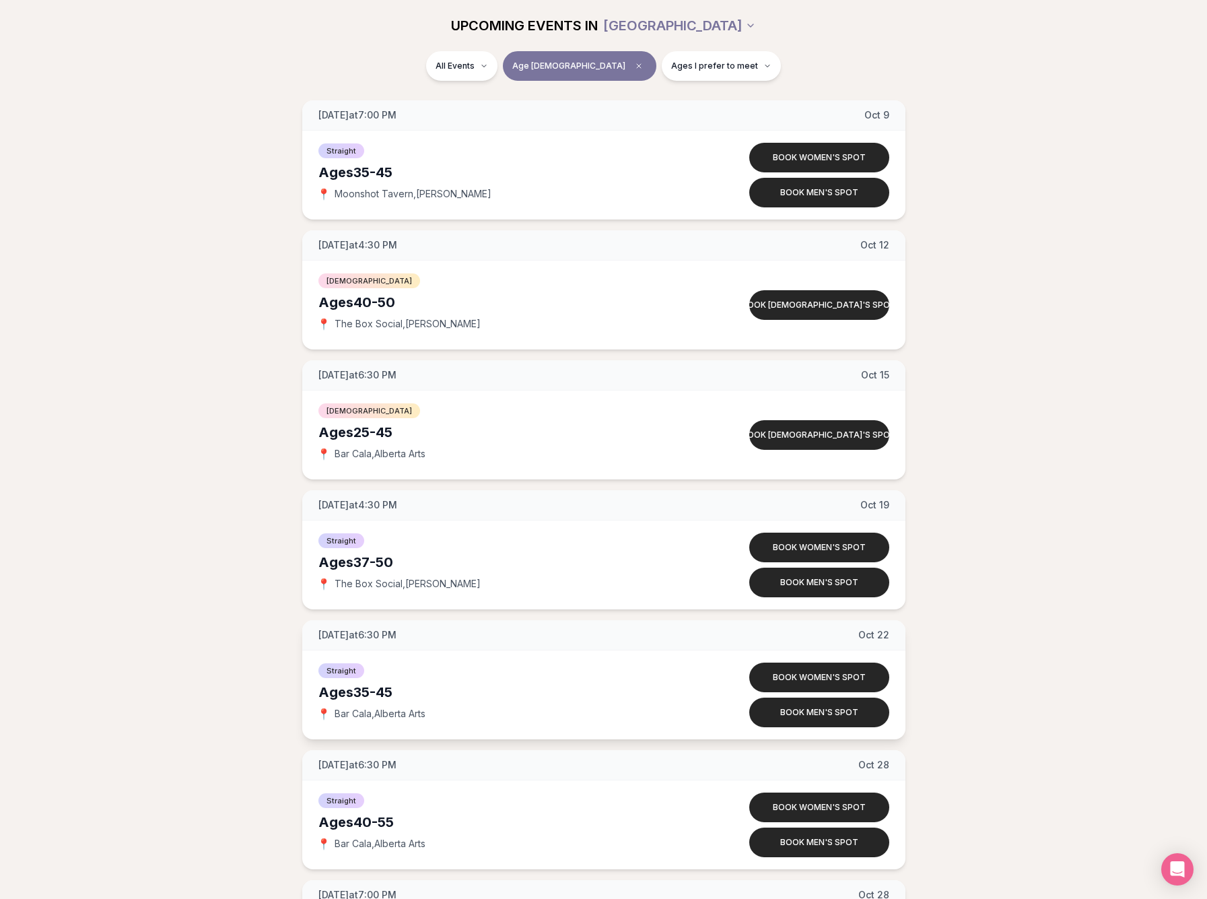
click at [333, 710] on div "📍 Bar Cala , [GEOGRAPHIC_DATA] Arts" at bounding box center [508, 713] width 380 height 13
drag, startPoint x: 333, startPoint y: 710, endPoint x: 369, endPoint y: 715, distance: 36.1
click at [369, 715] on div "📍 Bar Cala , [GEOGRAPHIC_DATA] Arts" at bounding box center [508, 713] width 380 height 13
copy span "Bar Cala"
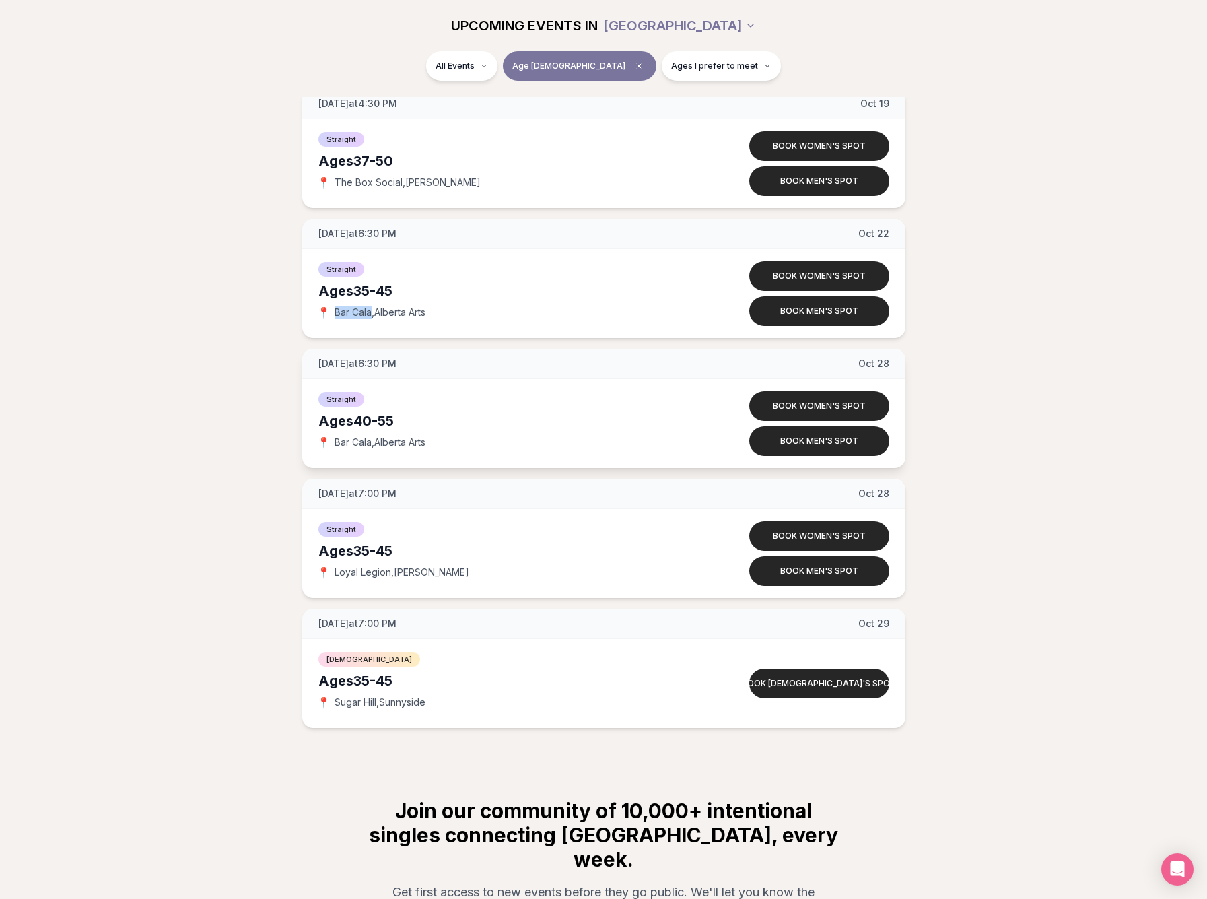
scroll to position [1974, 0]
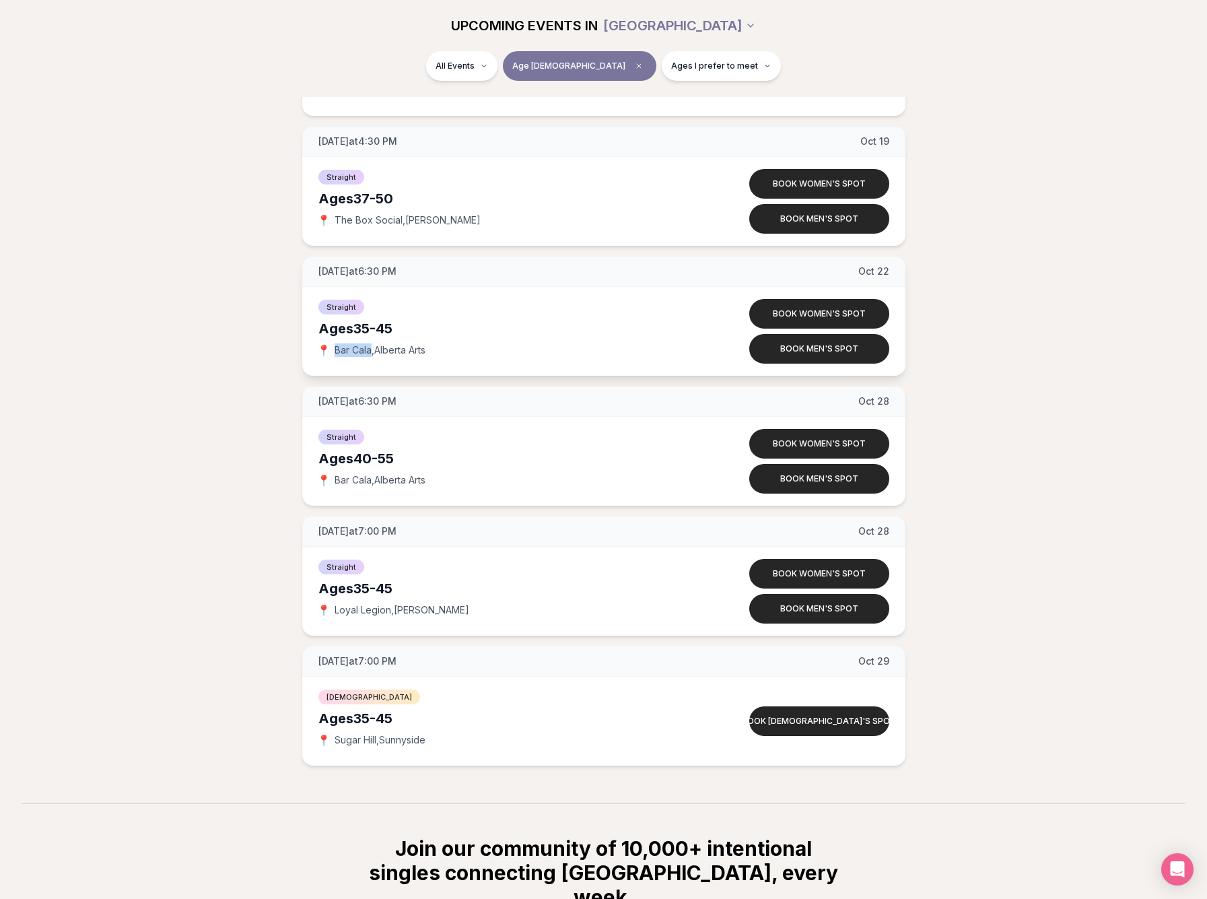
drag, startPoint x: 355, startPoint y: 330, endPoint x: 407, endPoint y: 324, distance: 52.8
click at [407, 324] on div "Ages [DEMOGRAPHIC_DATA]" at bounding box center [508, 328] width 380 height 19
copy div "35-45"
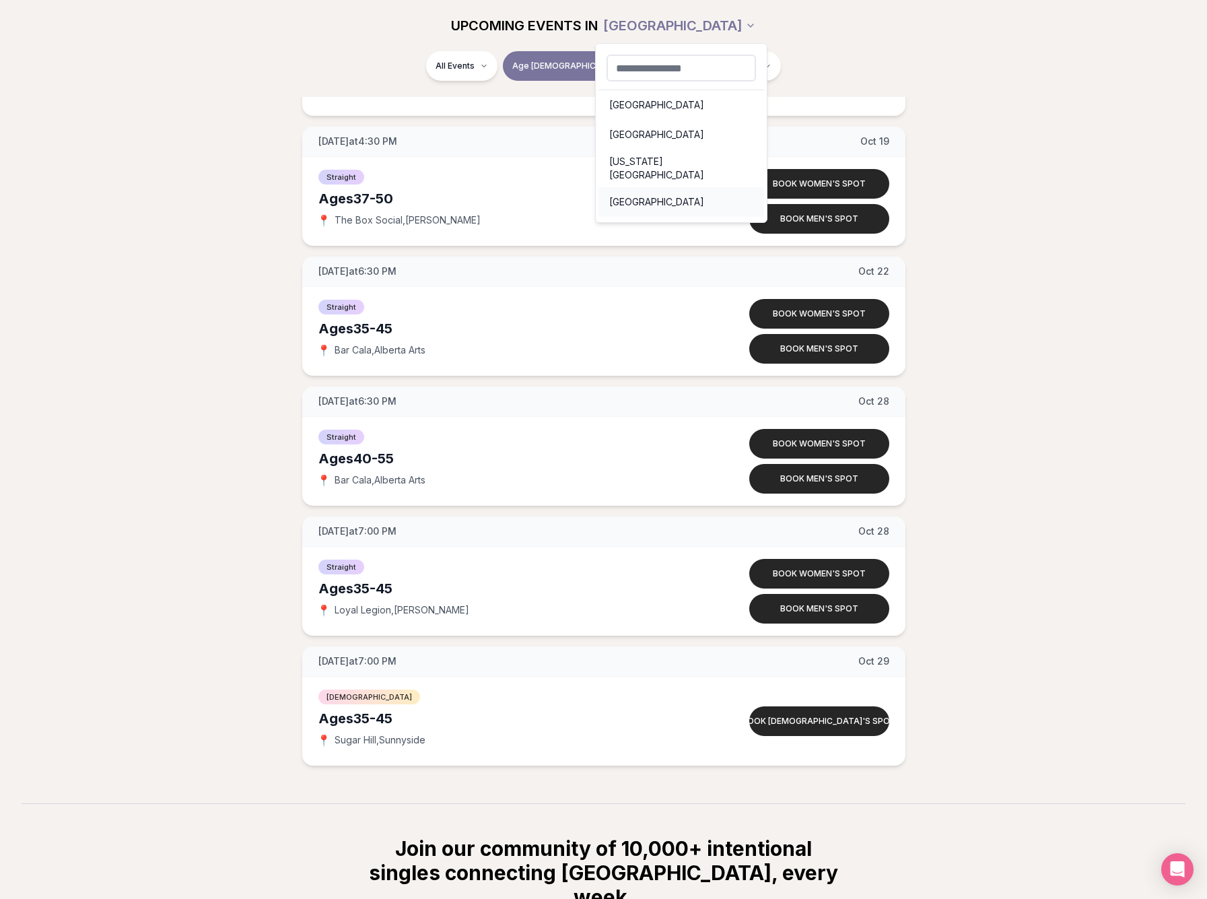
click at [643, 191] on div "[GEOGRAPHIC_DATA]" at bounding box center [681, 202] width 166 height 30
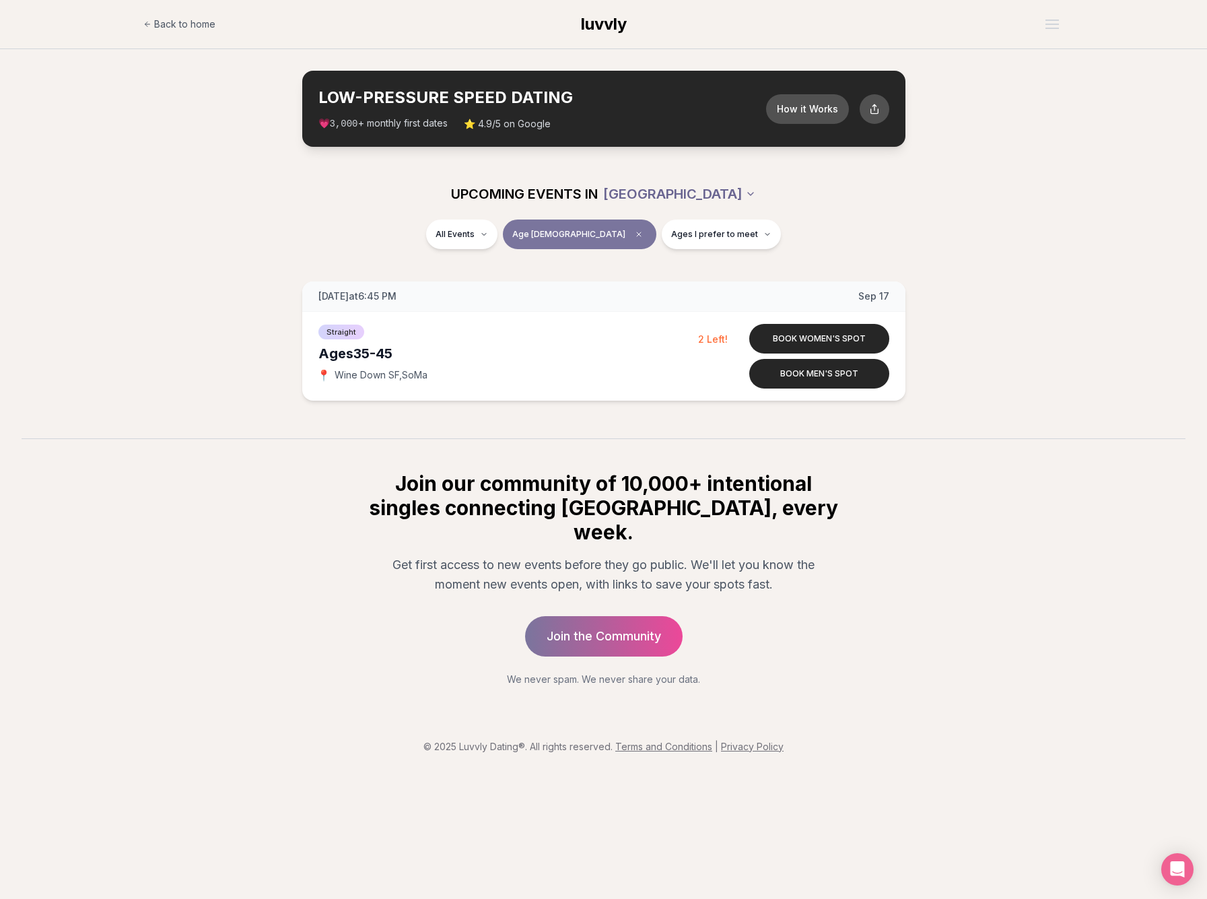
click at [695, 192] on html "Back to home luvvly LOW-PRESSURE SPEED DATING How it Works 💗 3,000 + monthly fi…" at bounding box center [603, 449] width 1207 height 899
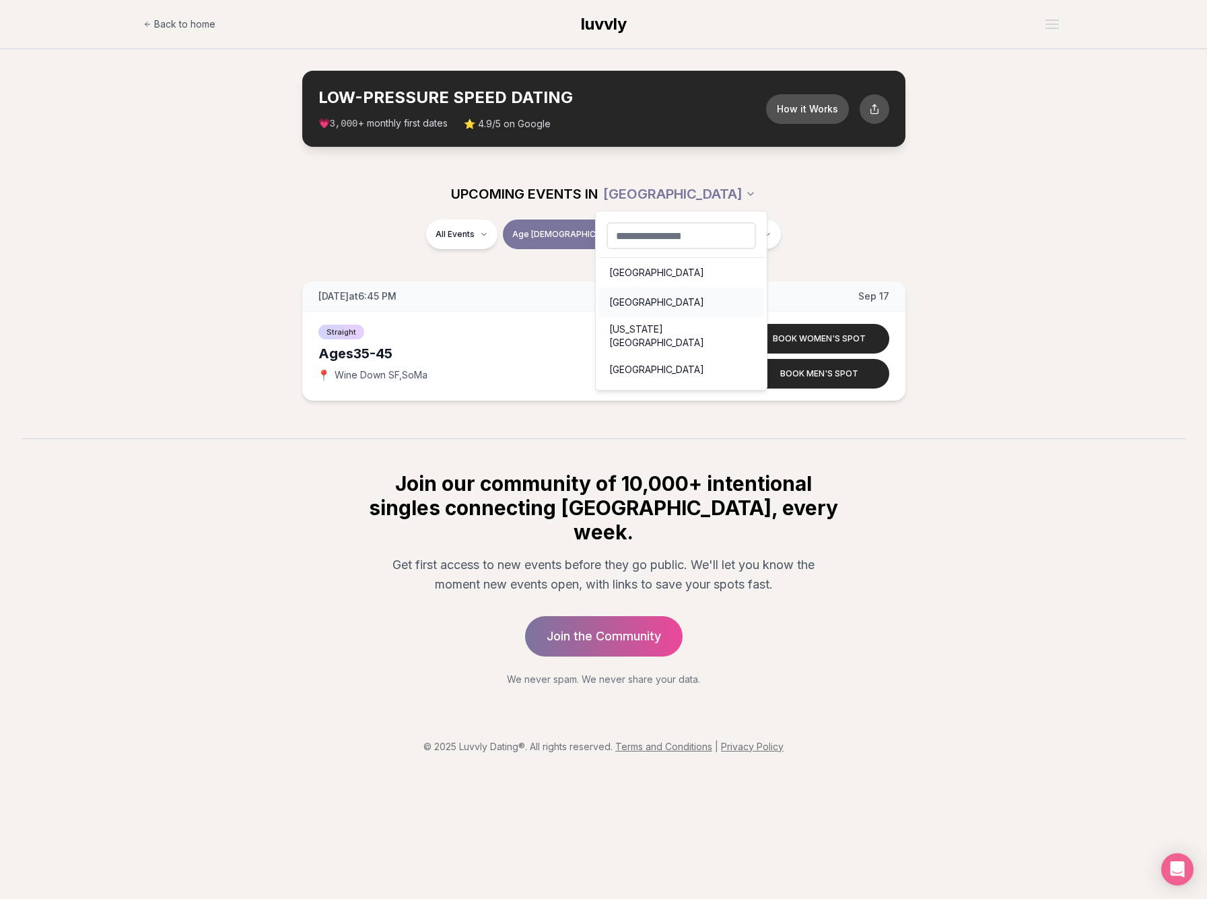
click at [665, 302] on div "[GEOGRAPHIC_DATA]" at bounding box center [681, 302] width 166 height 30
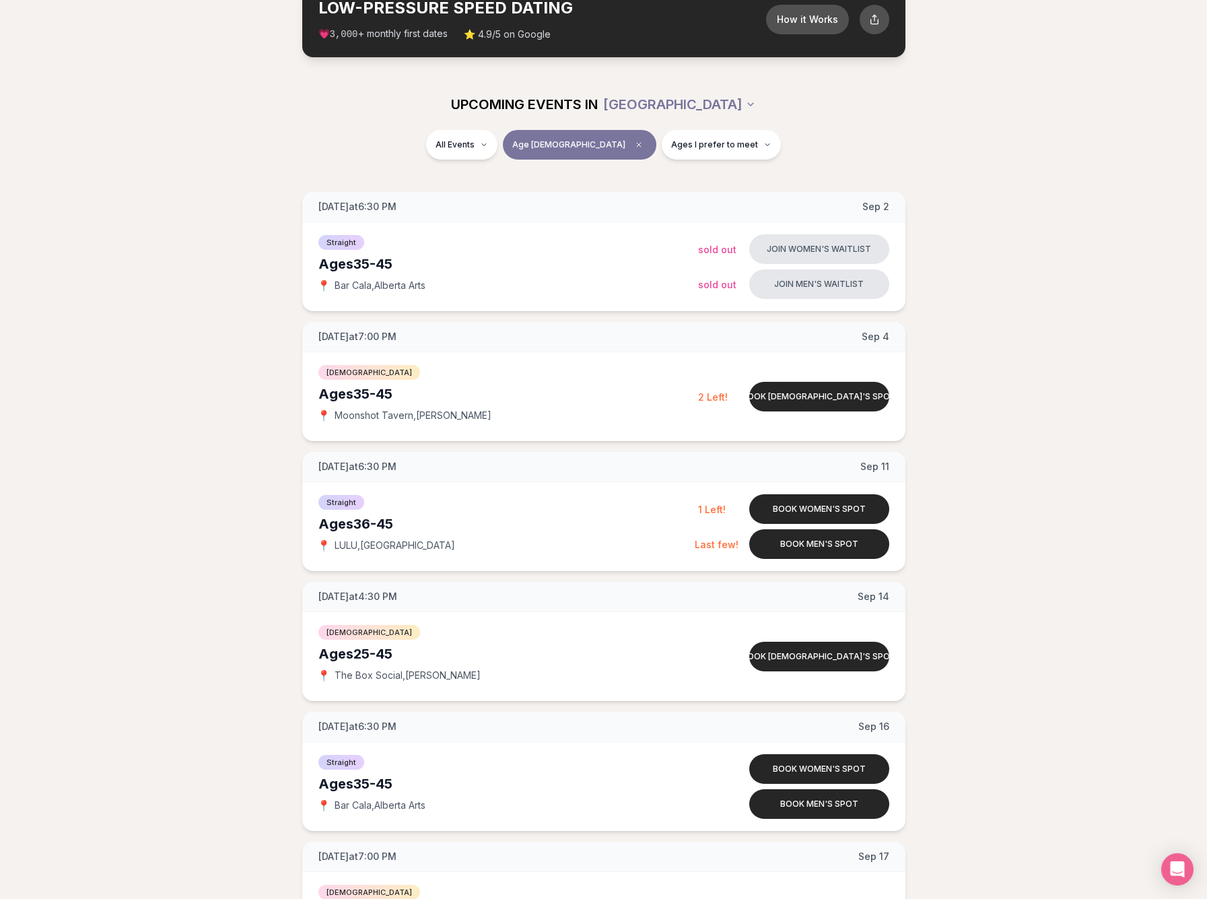
scroll to position [83, 0]
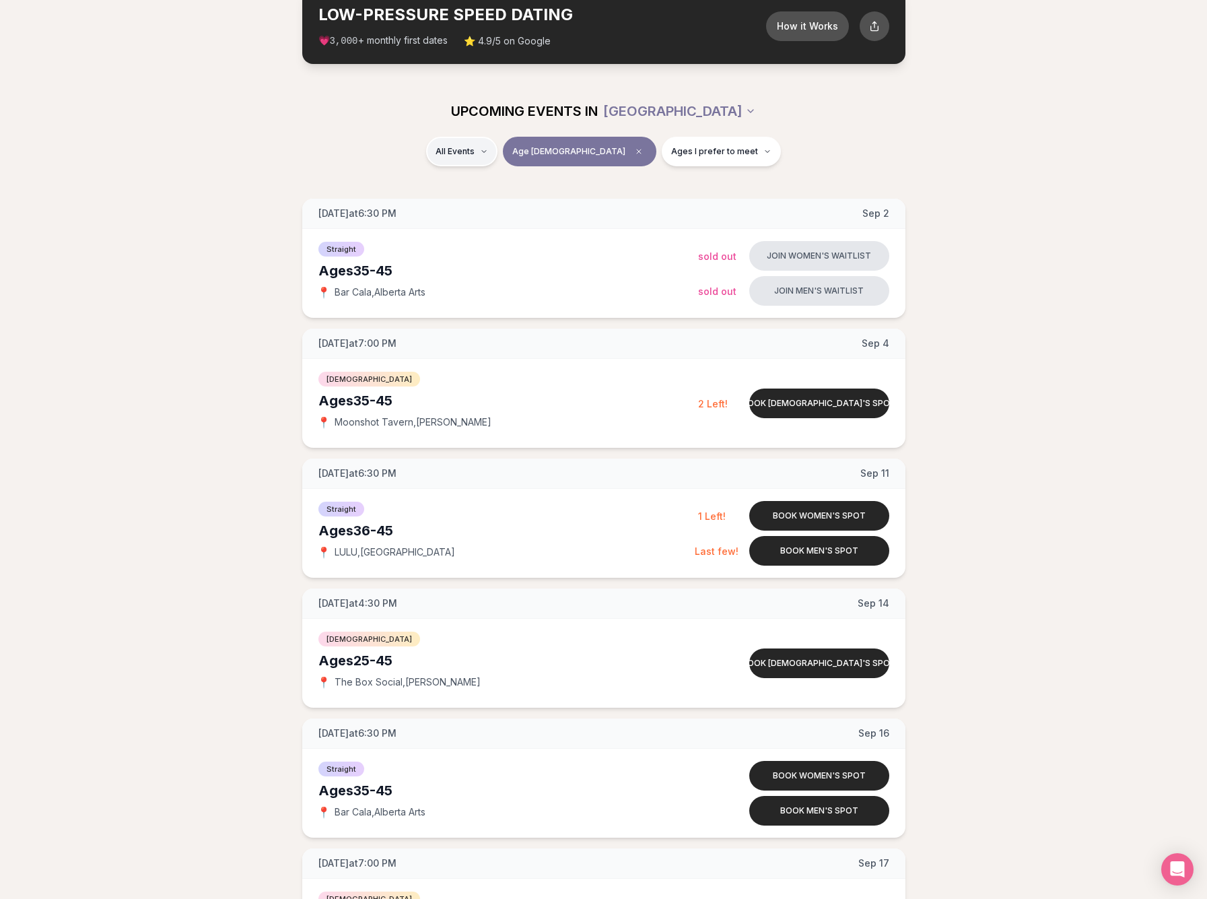
click at [504, 180] on div "Straight ( 12 )" at bounding box center [521, 187] width 128 height 30
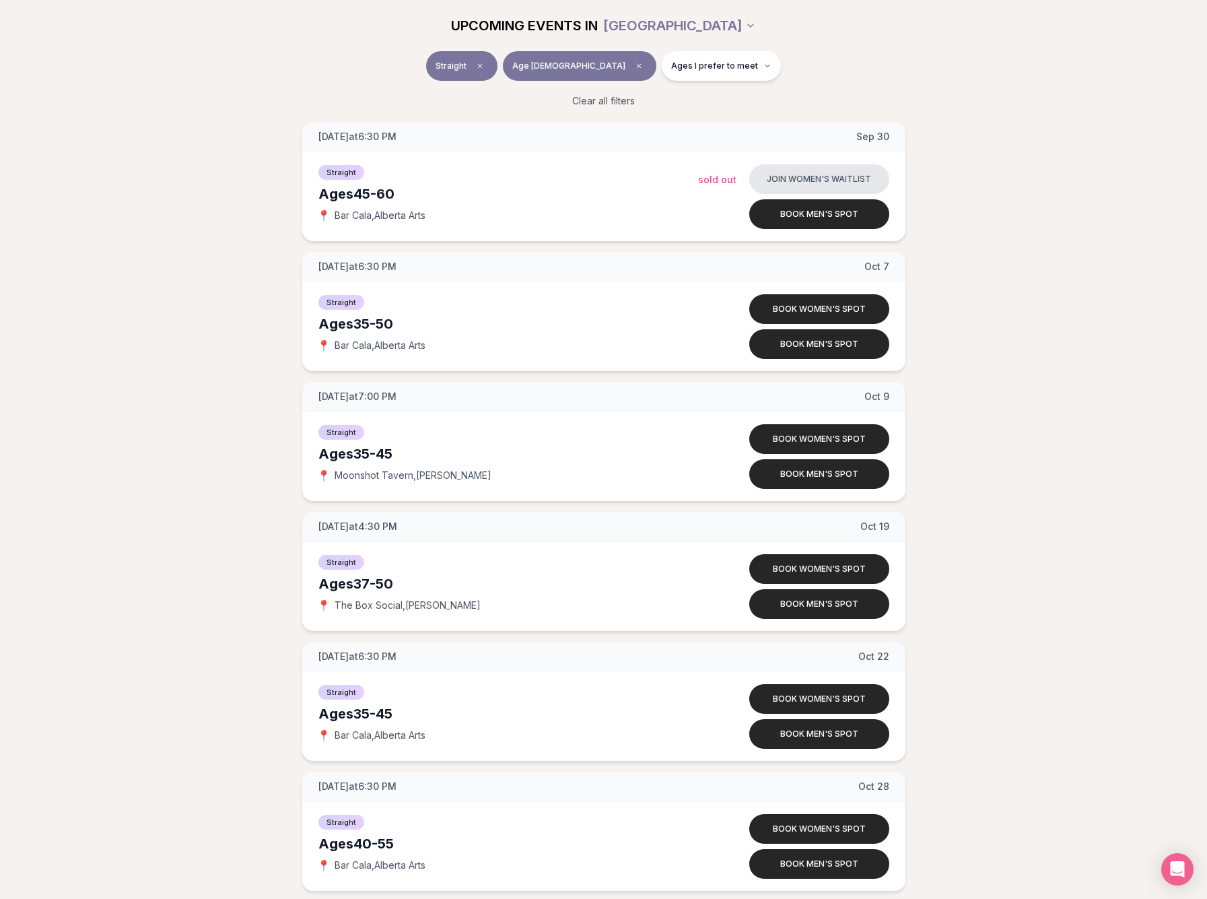
scroll to position [831, 0]
click at [692, 28] on html "Back to home luvvly LOW-PRESSURE SPEED DATING How it Works 💗 3,000 + monthly fi…" at bounding box center [603, 282] width 1207 height 2226
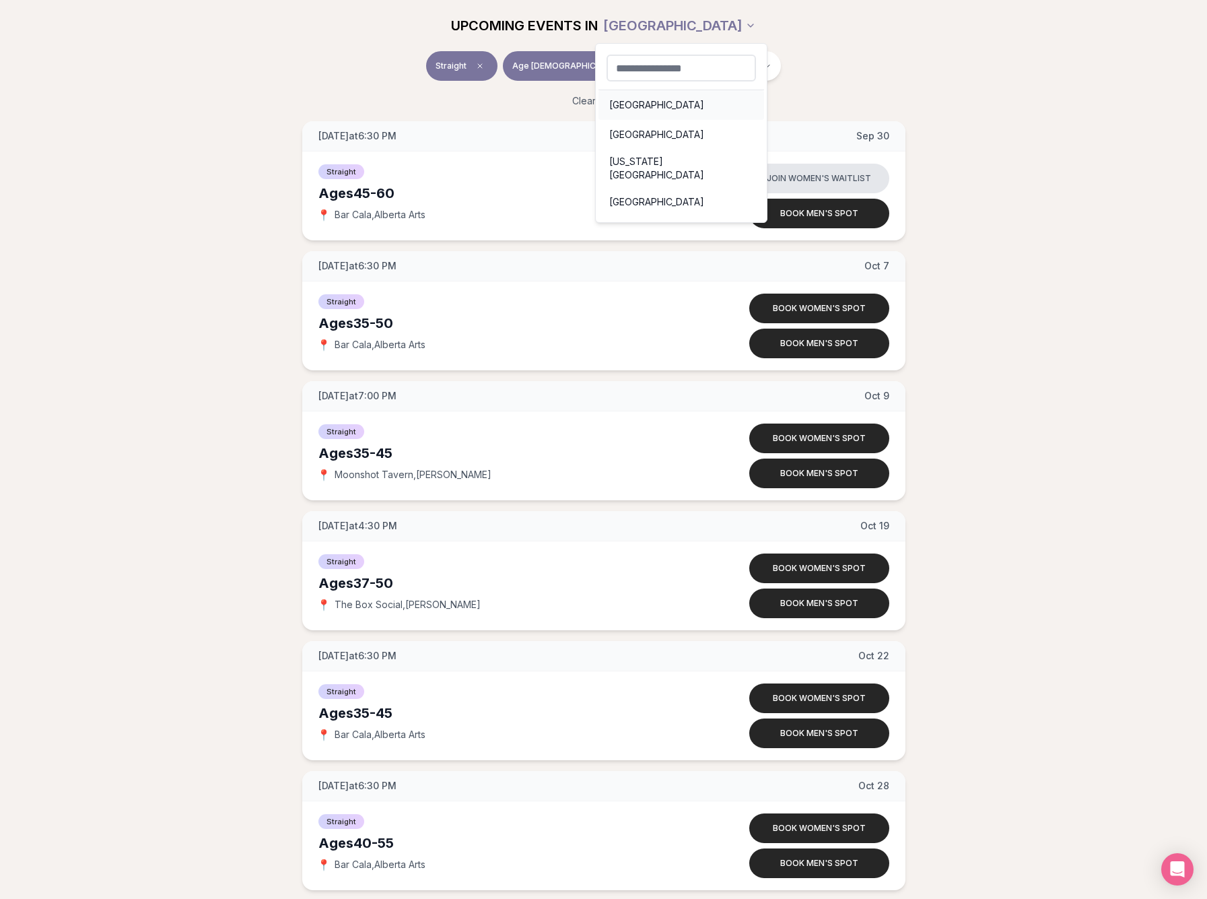
click at [640, 104] on div "[GEOGRAPHIC_DATA]" at bounding box center [681, 105] width 166 height 30
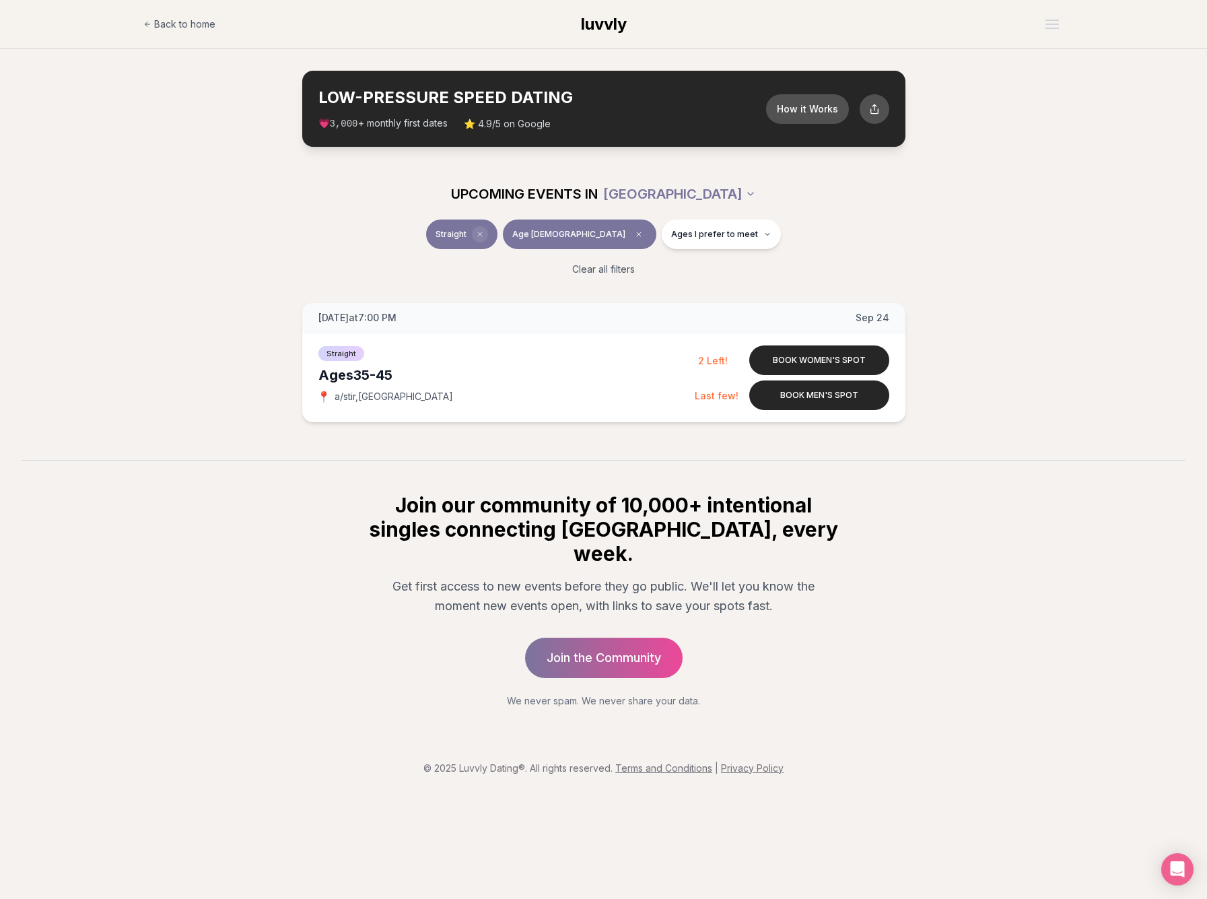
click at [484, 235] on icon "Clear event type filter" at bounding box center [480, 234] width 8 height 8
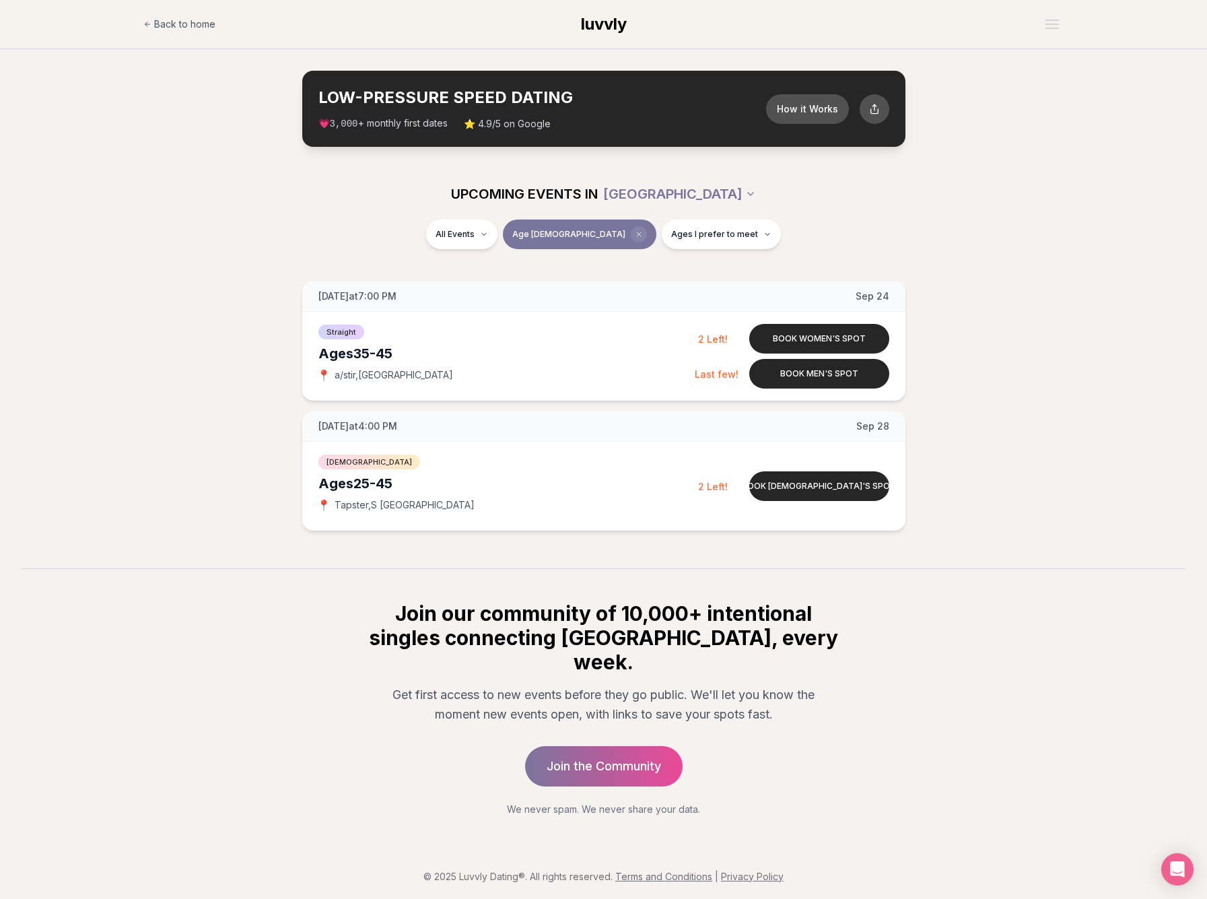
click at [635, 230] on icon "Clear age" at bounding box center [639, 234] width 8 height 8
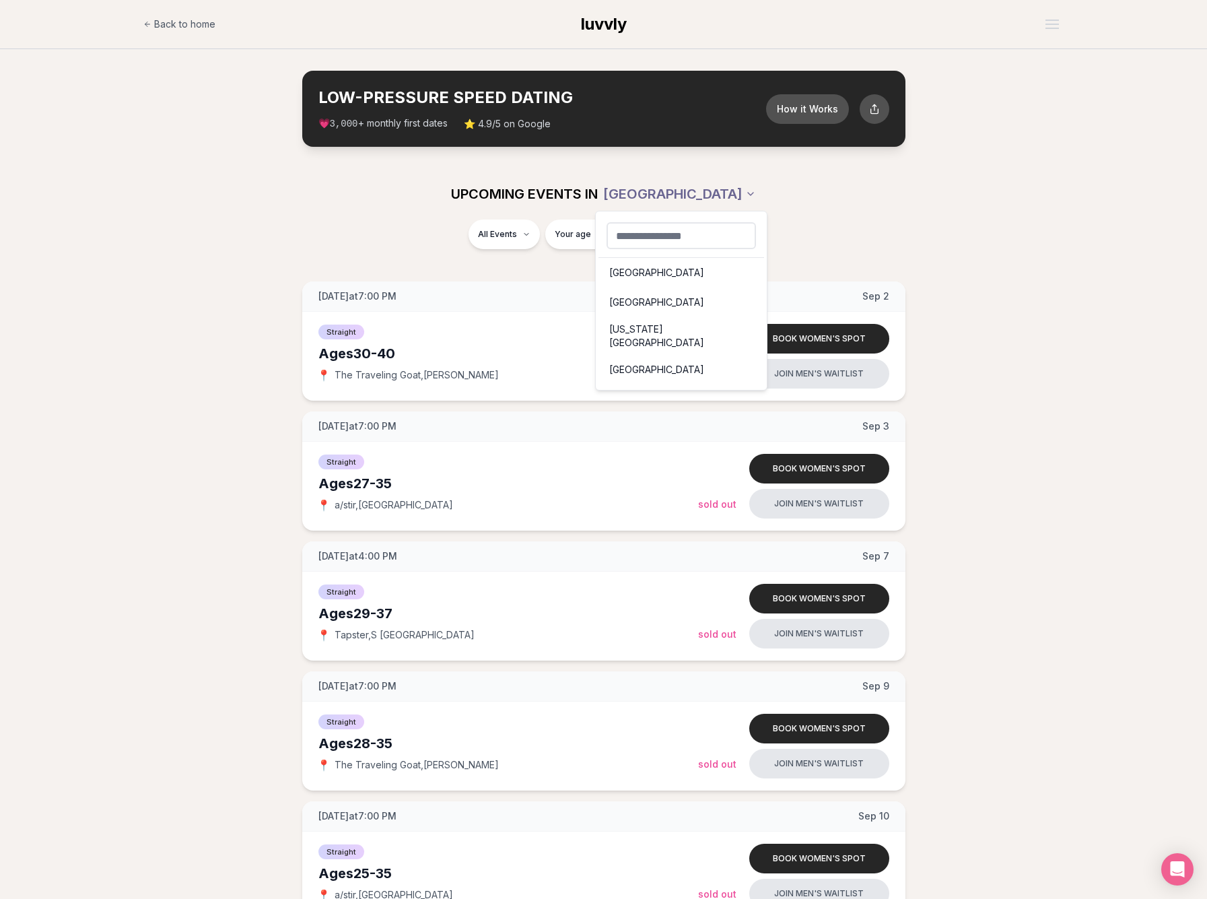
click at [635, 355] on div "[GEOGRAPHIC_DATA]" at bounding box center [681, 370] width 166 height 30
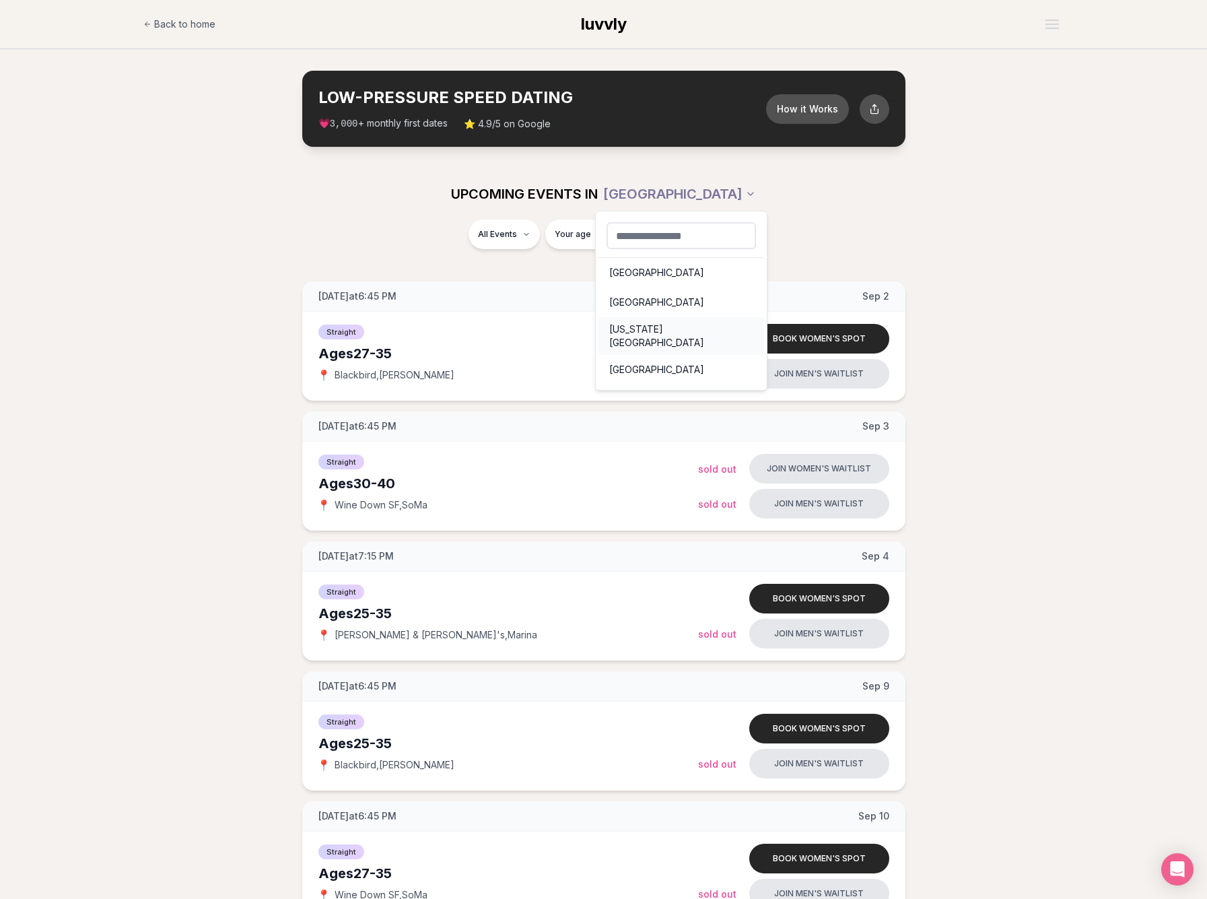
click at [652, 329] on div "[US_STATE][GEOGRAPHIC_DATA]" at bounding box center [681, 336] width 166 height 38
